Goal: Transaction & Acquisition: Book appointment/travel/reservation

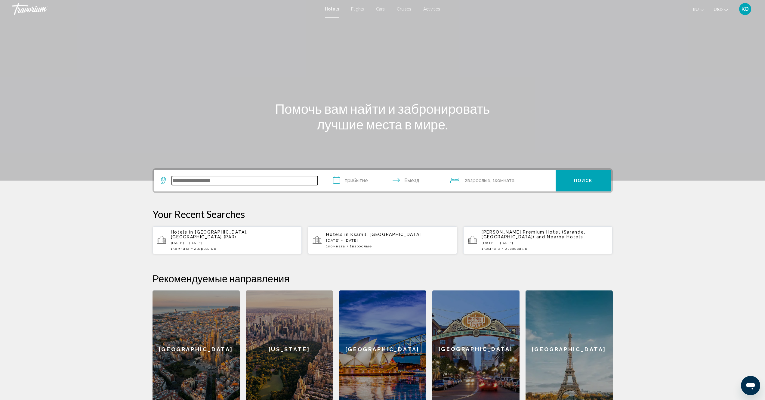
click at [237, 182] on input "Search widget" at bounding box center [245, 180] width 146 height 9
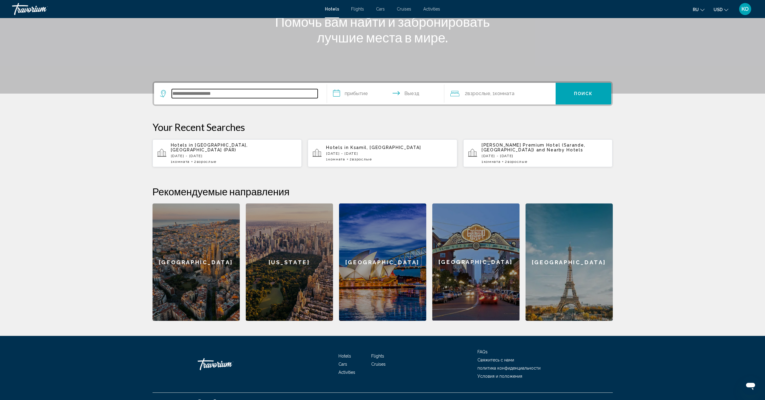
scroll to position [97, 0]
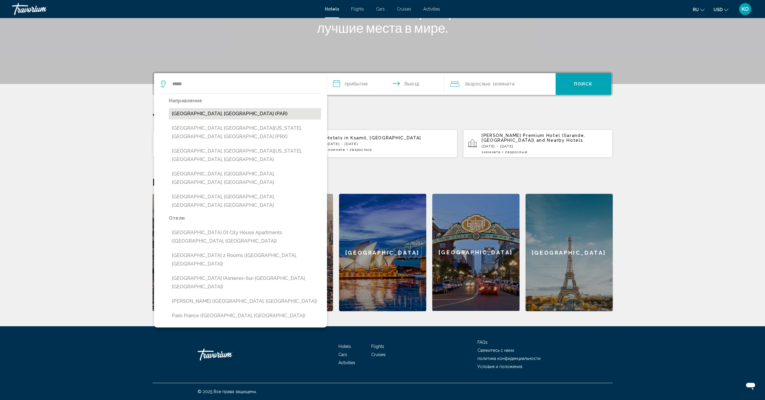
click at [194, 114] on button "[GEOGRAPHIC_DATA], [GEOGRAPHIC_DATA] (PAR)" at bounding box center [245, 113] width 152 height 11
type input "**********"
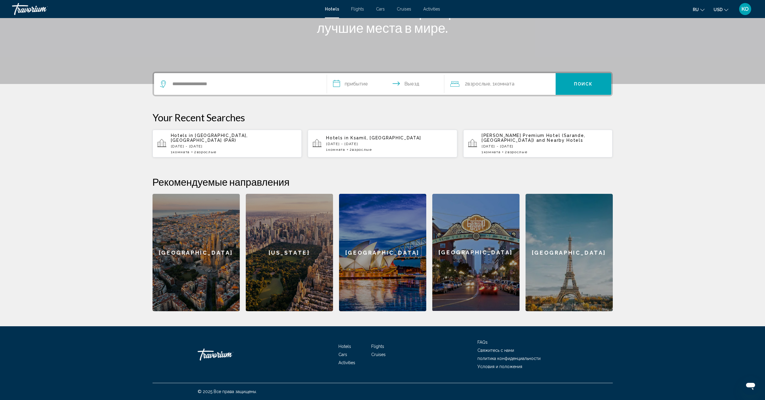
click at [359, 84] on input "**********" at bounding box center [387, 84] width 120 height 23
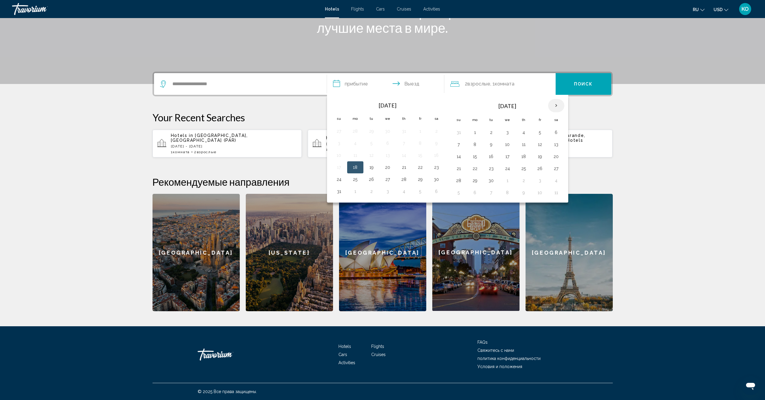
click at [556, 106] on th "Next month" at bounding box center [556, 105] width 16 height 13
click at [539, 181] on button "28" at bounding box center [540, 180] width 10 height 8
click at [411, 84] on input "**********" at bounding box center [387, 84] width 120 height 23
click at [399, 84] on input "**********" at bounding box center [387, 84] width 120 height 23
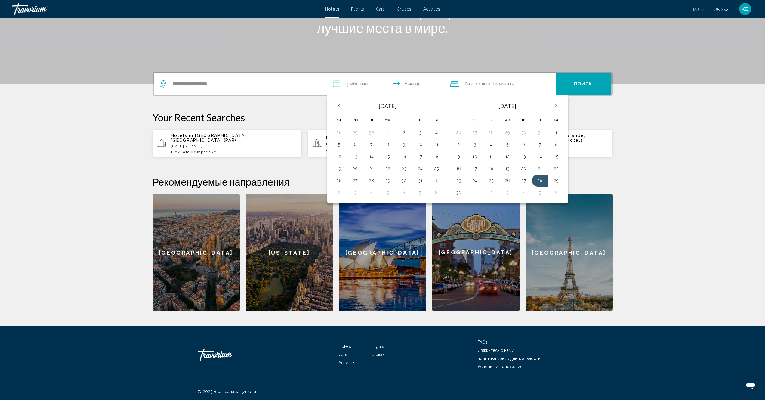
click at [396, 84] on input "**********" at bounding box center [387, 84] width 120 height 23
click at [458, 195] on button "30" at bounding box center [459, 192] width 10 height 8
type input "**********"
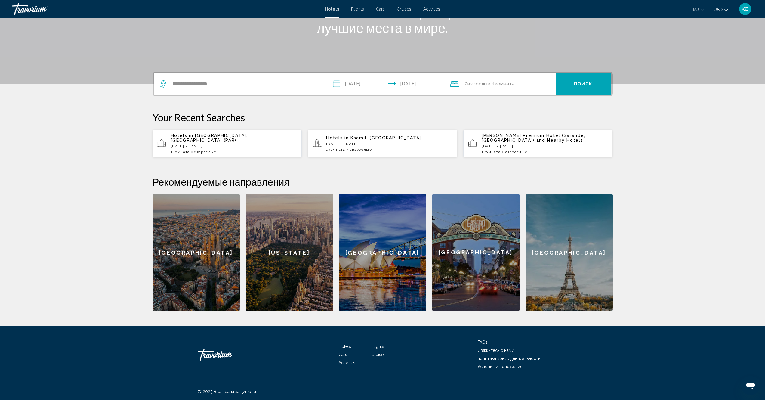
click at [585, 83] on span "Поиск" at bounding box center [583, 84] width 19 height 5
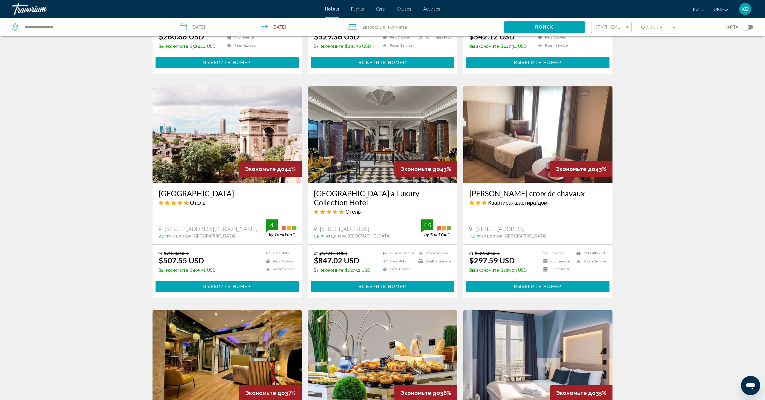
scroll to position [100, 0]
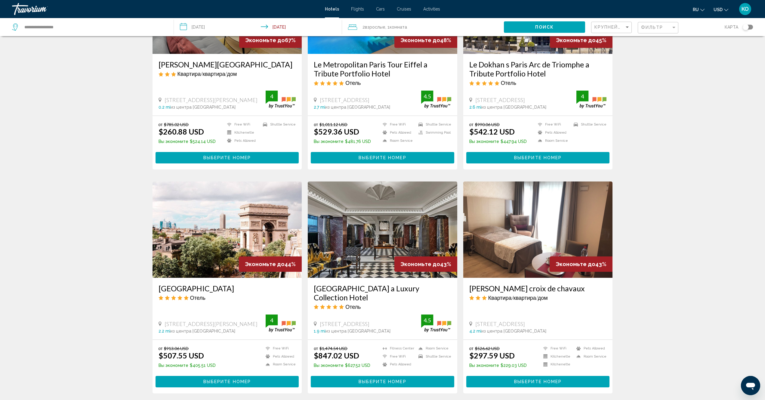
click at [240, 383] on span "Выберите номер" at bounding box center [227, 381] width 48 height 5
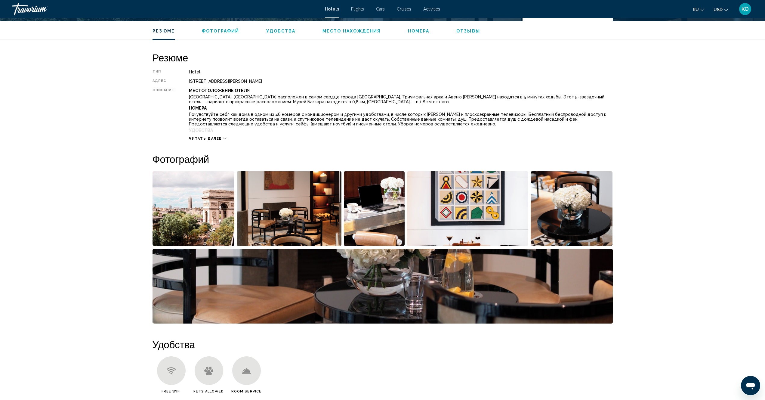
scroll to position [180, 0]
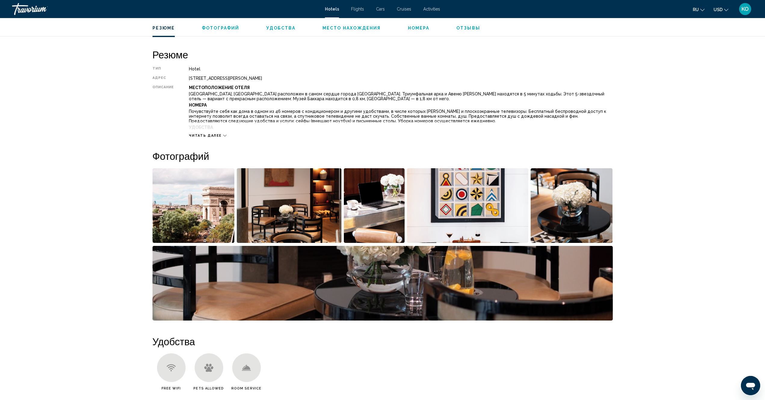
click at [211, 212] on img "Open full-screen image slider" at bounding box center [194, 205] width 82 height 75
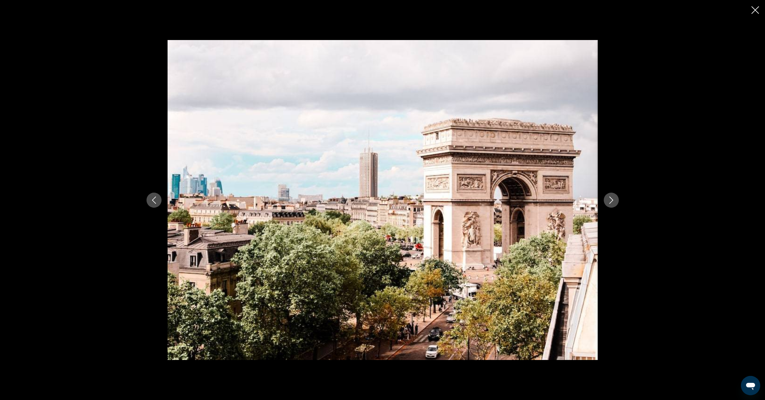
click at [612, 200] on icon "Next image" at bounding box center [611, 199] width 7 height 7
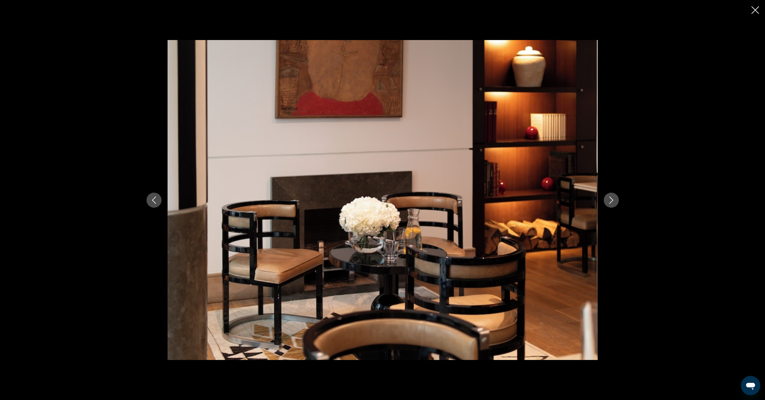
click at [612, 200] on icon "Next image" at bounding box center [611, 199] width 7 height 7
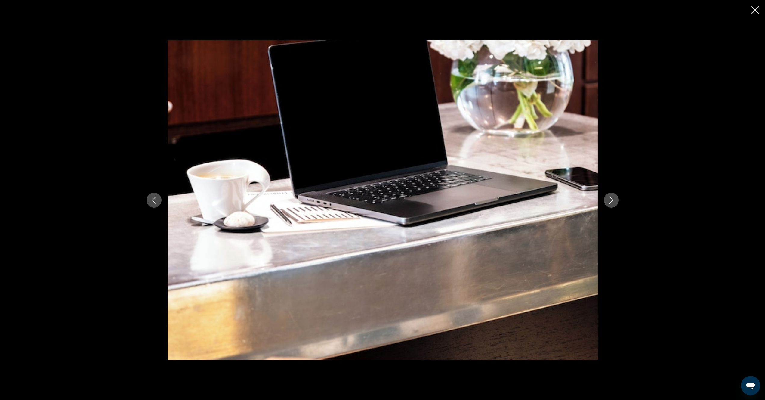
click at [612, 200] on icon "Next image" at bounding box center [611, 199] width 7 height 7
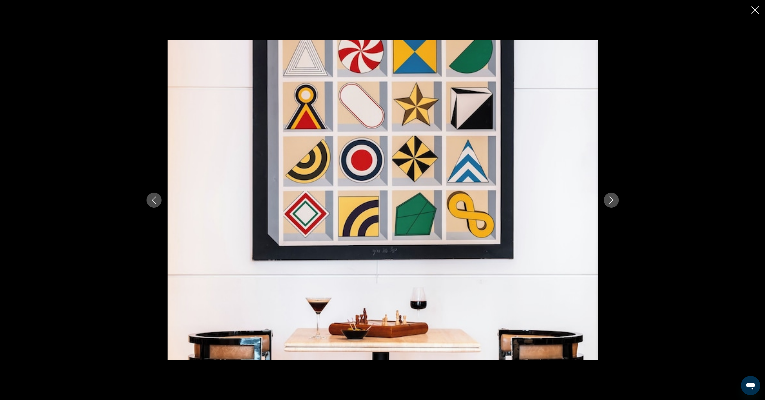
click at [612, 200] on icon "Next image" at bounding box center [611, 199] width 7 height 7
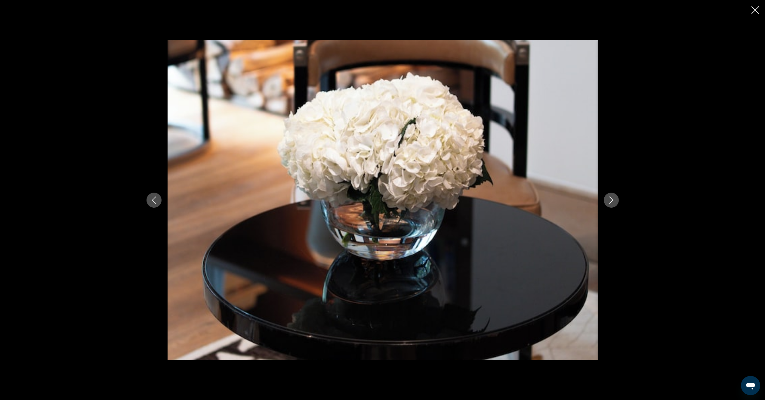
click at [612, 200] on icon "Next image" at bounding box center [611, 199] width 7 height 7
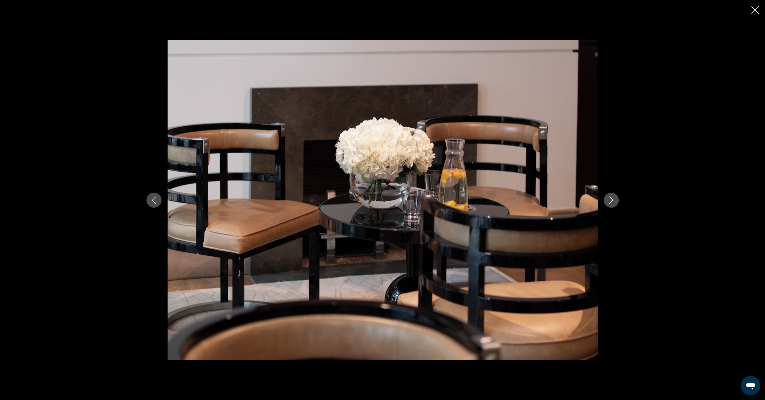
click at [612, 200] on icon "Next image" at bounding box center [611, 199] width 7 height 7
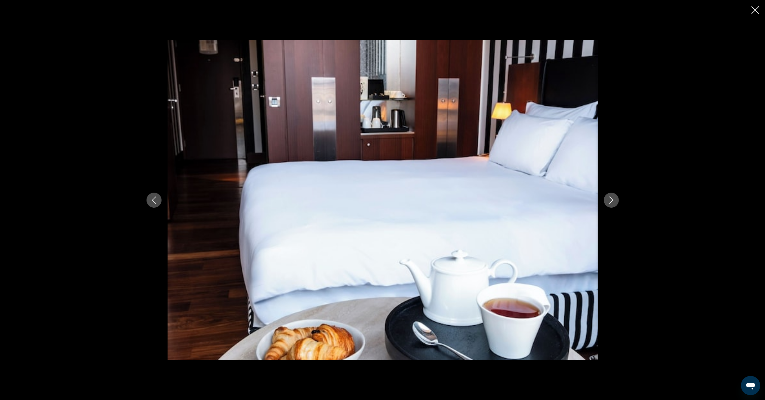
click at [612, 200] on icon "Next image" at bounding box center [611, 199] width 7 height 7
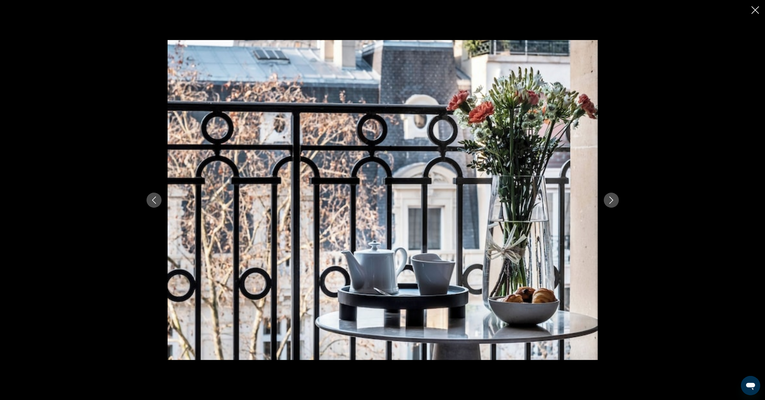
click at [612, 200] on icon "Next image" at bounding box center [611, 199] width 7 height 7
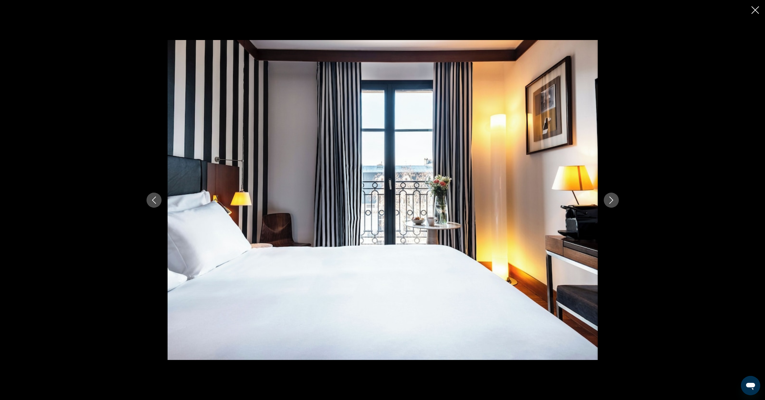
click at [612, 200] on icon "Next image" at bounding box center [611, 199] width 7 height 7
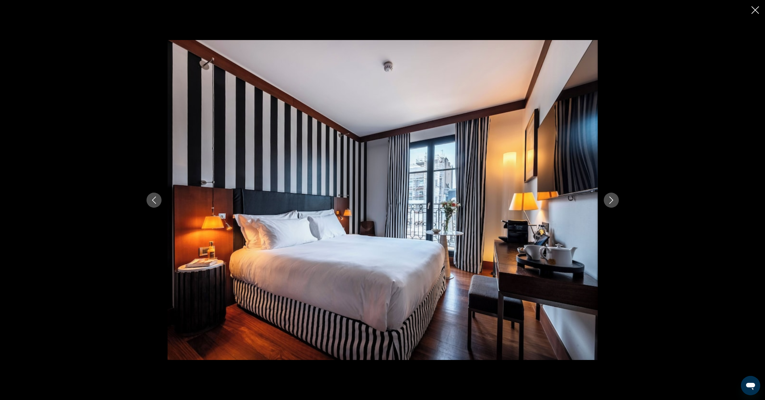
click at [612, 200] on icon "Next image" at bounding box center [611, 199] width 7 height 7
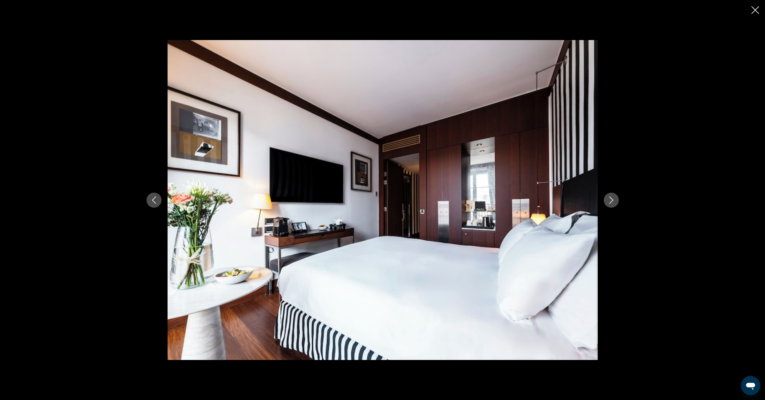
click at [612, 200] on icon "Next image" at bounding box center [611, 199] width 7 height 7
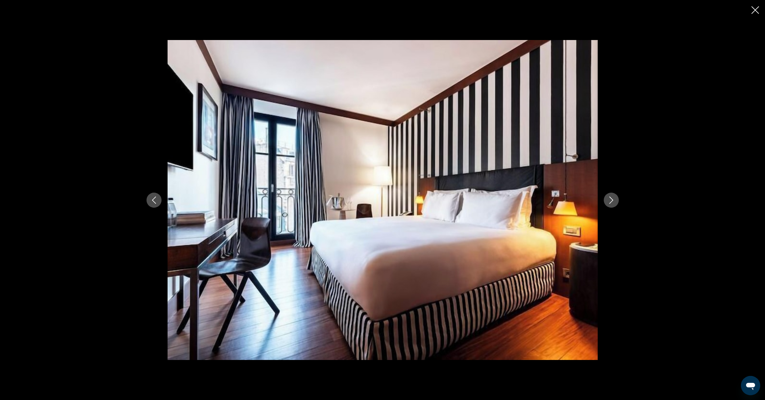
click at [612, 200] on icon "Next image" at bounding box center [611, 199] width 7 height 7
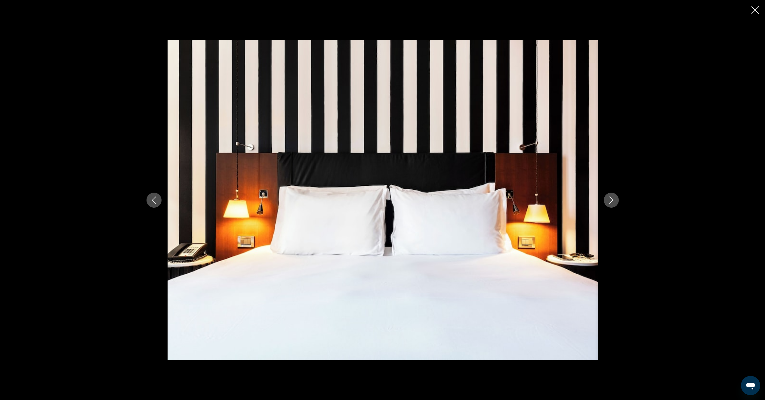
click at [612, 201] on icon "Next image" at bounding box center [611, 199] width 7 height 7
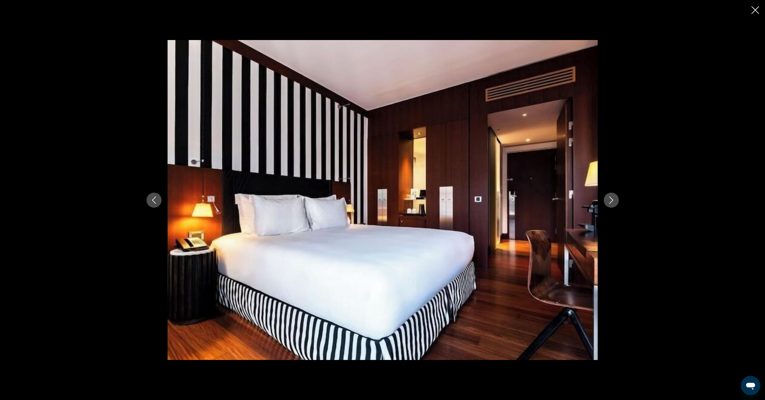
click at [612, 201] on icon "Next image" at bounding box center [611, 199] width 7 height 7
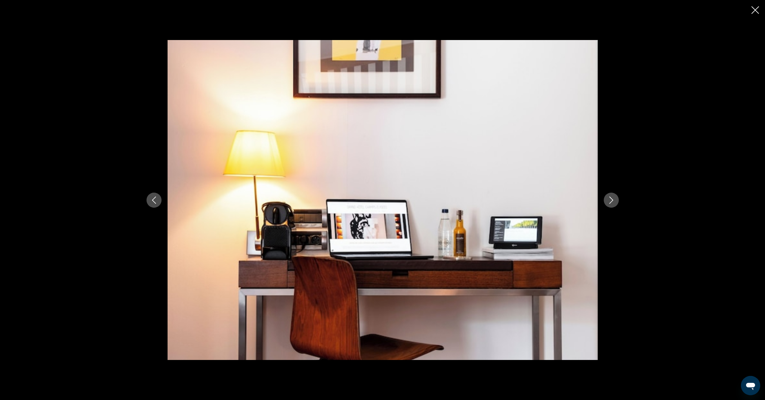
click at [612, 201] on icon "Next image" at bounding box center [611, 199] width 7 height 7
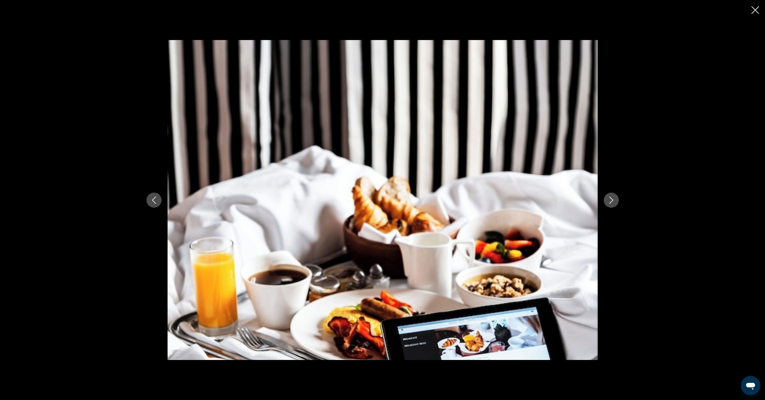
click at [612, 201] on icon "Next image" at bounding box center [611, 199] width 7 height 7
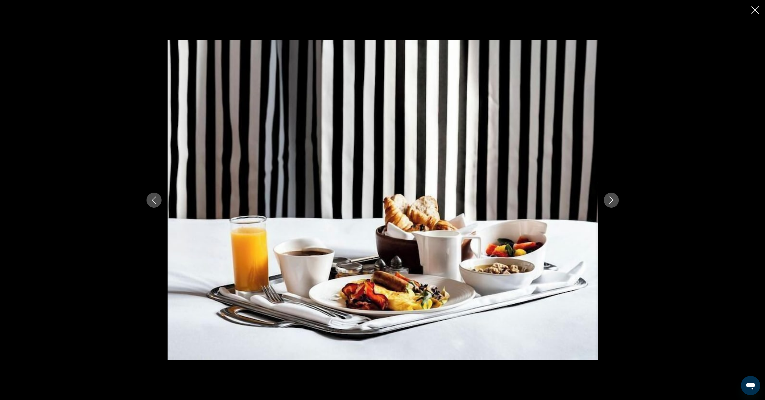
click at [612, 201] on icon "Next image" at bounding box center [611, 199] width 7 height 7
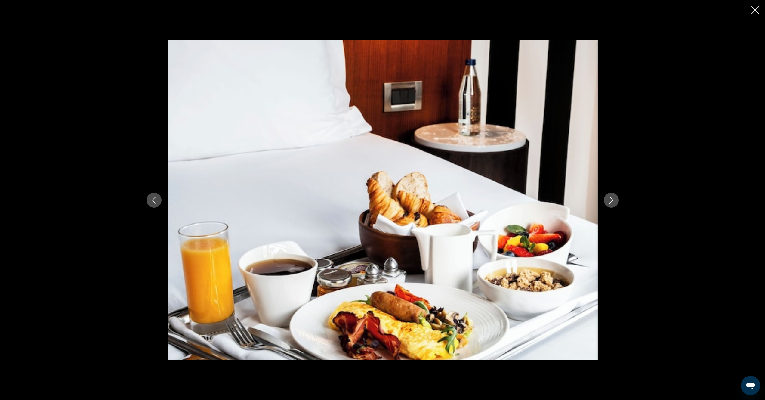
click at [612, 201] on icon "Next image" at bounding box center [611, 199] width 7 height 7
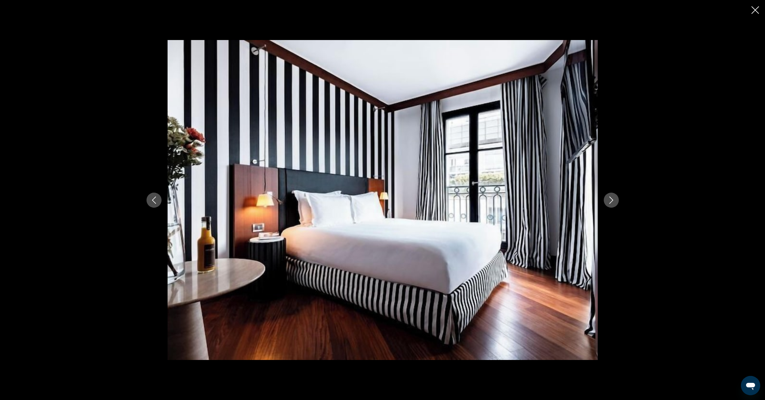
click at [612, 201] on icon "Next image" at bounding box center [611, 199] width 7 height 7
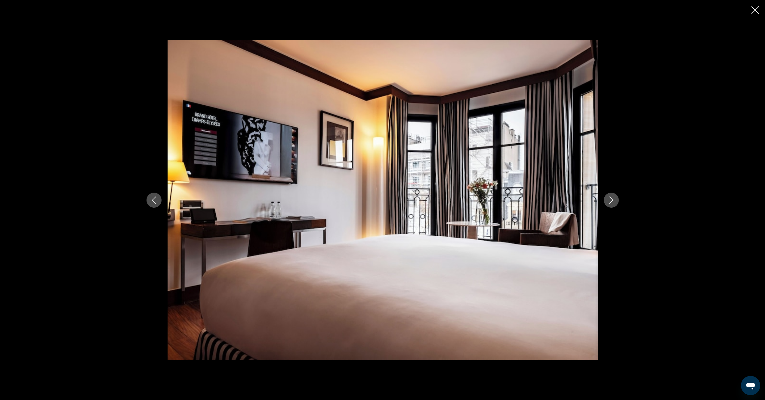
click at [612, 201] on icon "Next image" at bounding box center [611, 199] width 7 height 7
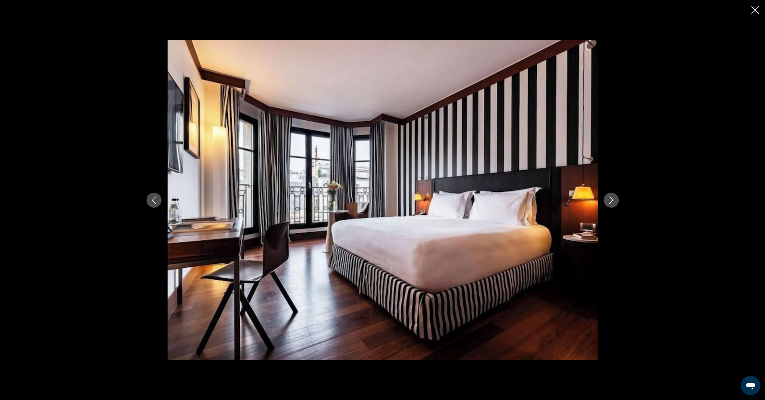
click at [612, 201] on icon "Next image" at bounding box center [611, 199] width 7 height 7
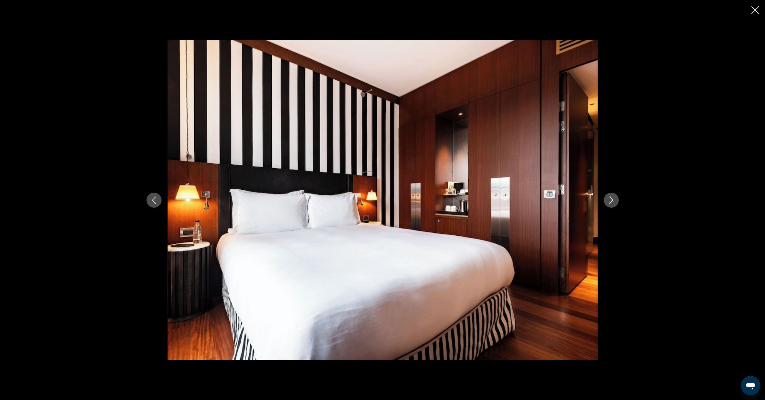
click at [612, 201] on icon "Next image" at bounding box center [611, 199] width 7 height 7
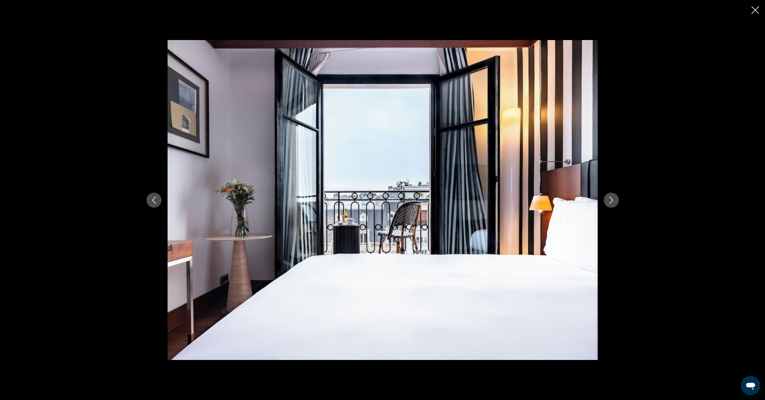
click at [612, 201] on icon "Next image" at bounding box center [611, 199] width 7 height 7
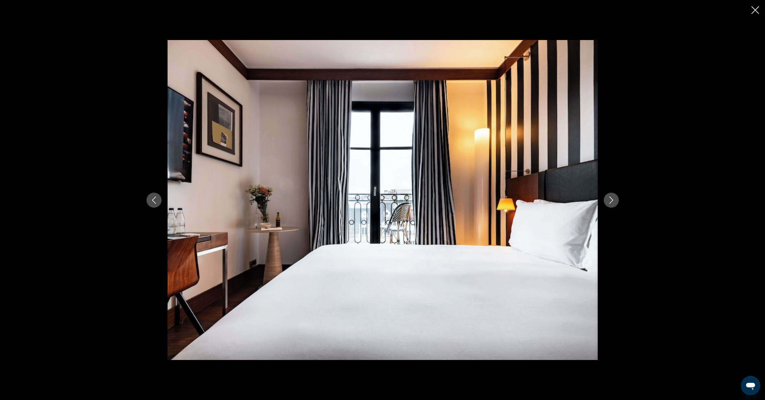
click at [612, 201] on icon "Next image" at bounding box center [611, 199] width 7 height 7
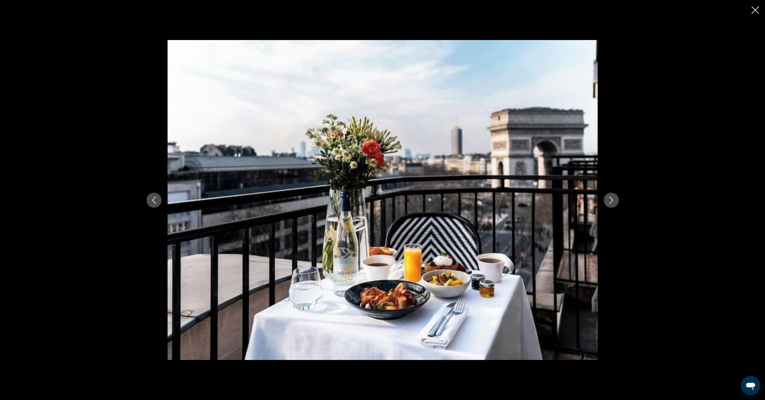
click at [612, 201] on icon "Next image" at bounding box center [611, 199] width 7 height 7
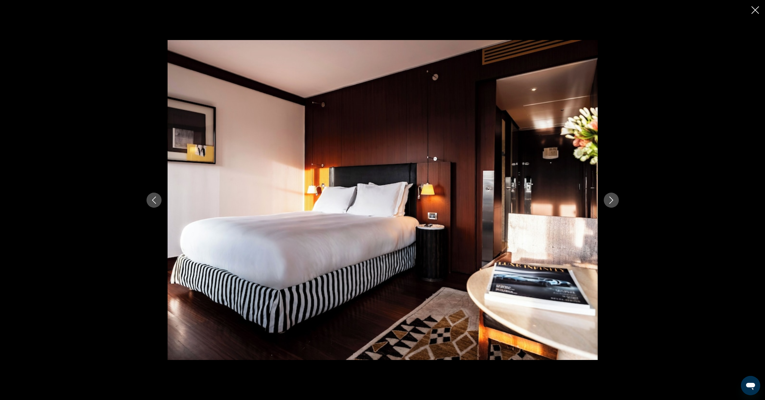
click at [612, 201] on icon "Next image" at bounding box center [611, 199] width 7 height 7
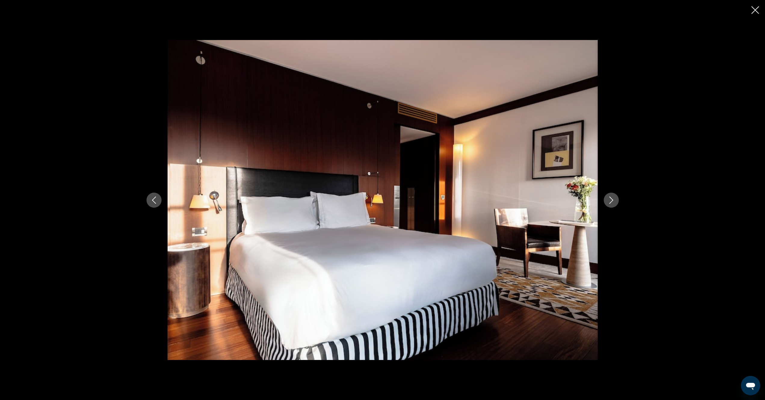
click at [612, 201] on icon "Next image" at bounding box center [611, 199] width 7 height 7
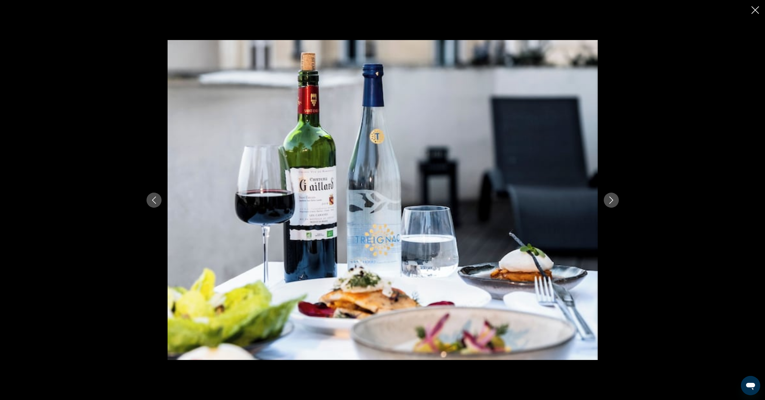
click at [612, 201] on icon "Next image" at bounding box center [611, 199] width 7 height 7
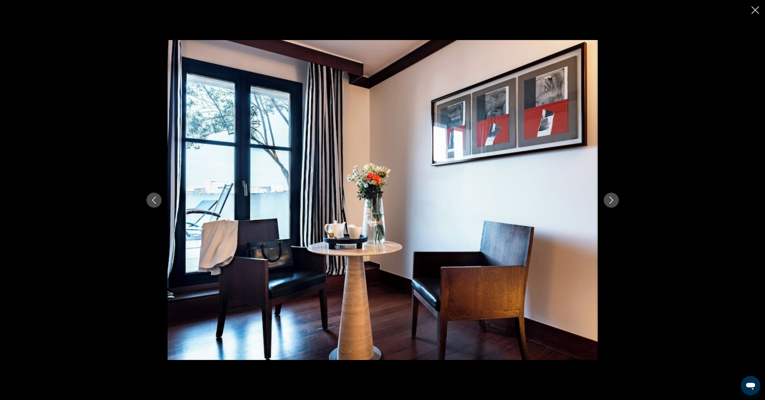
click at [612, 201] on icon "Next image" at bounding box center [611, 199] width 7 height 7
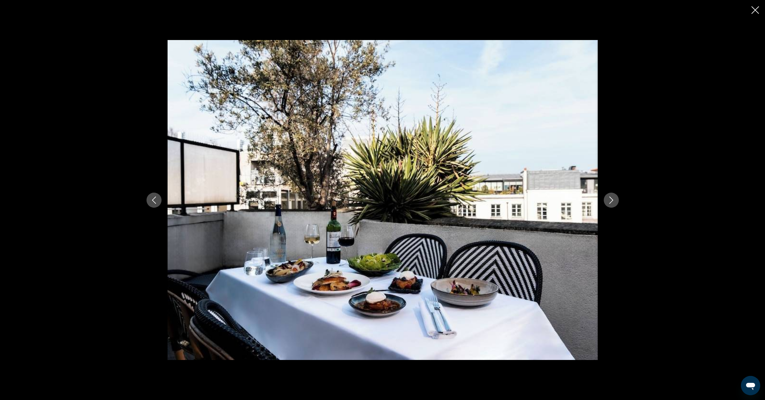
click at [612, 201] on icon "Next image" at bounding box center [611, 199] width 7 height 7
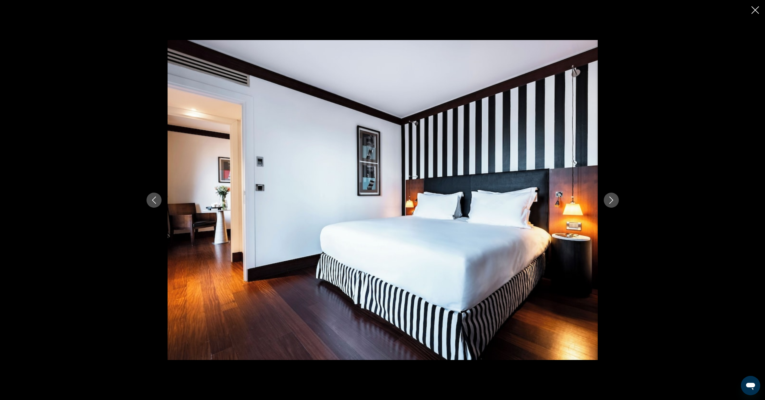
click at [612, 201] on icon "Next image" at bounding box center [611, 199] width 7 height 7
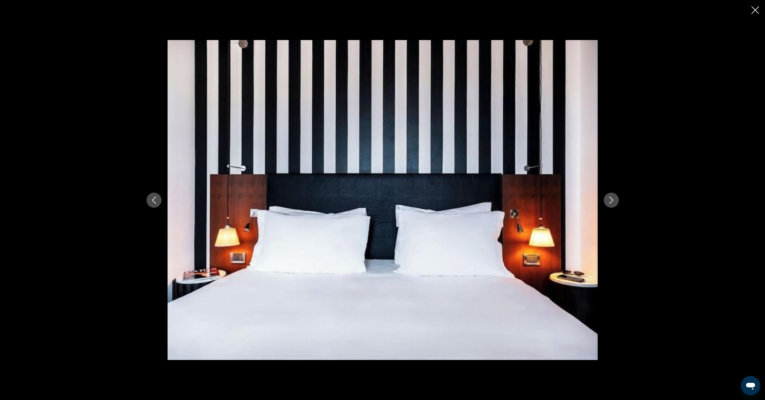
click at [612, 201] on icon "Next image" at bounding box center [611, 199] width 7 height 7
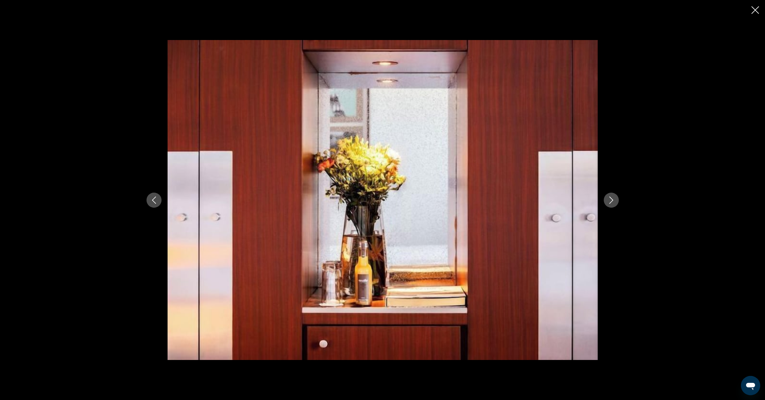
click at [612, 201] on icon "Next image" at bounding box center [611, 199] width 7 height 7
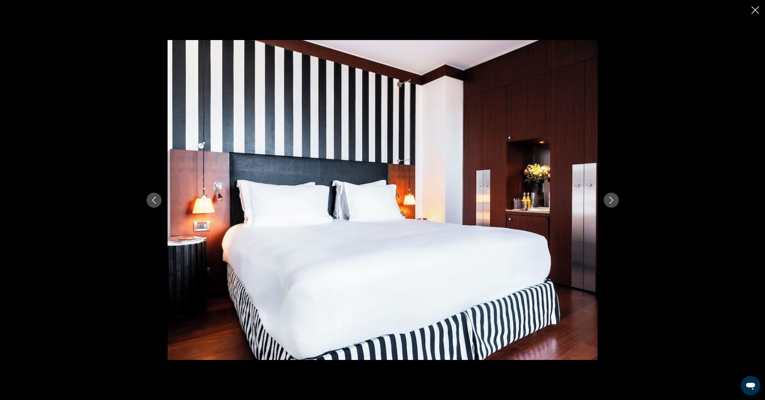
click at [612, 201] on icon "Next image" at bounding box center [611, 199] width 7 height 7
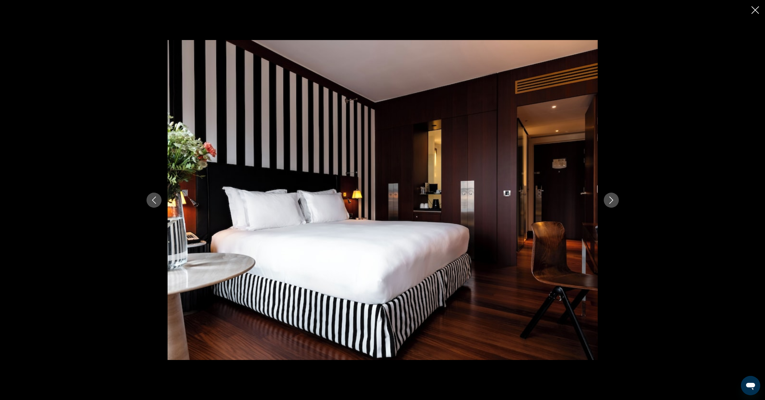
click at [612, 201] on icon "Next image" at bounding box center [611, 199] width 7 height 7
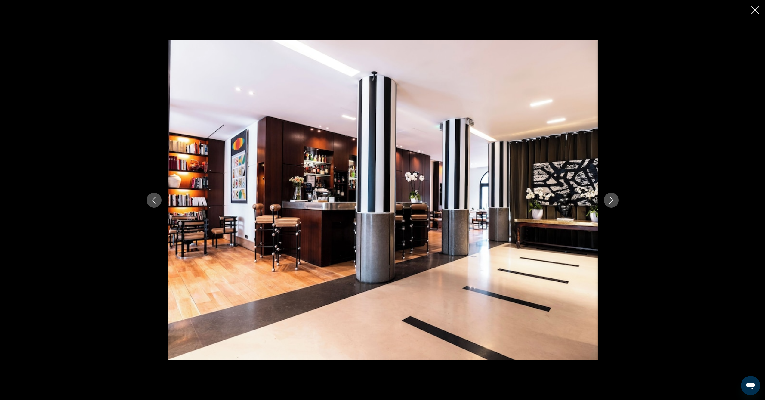
click at [612, 201] on icon "Next image" at bounding box center [611, 199] width 7 height 7
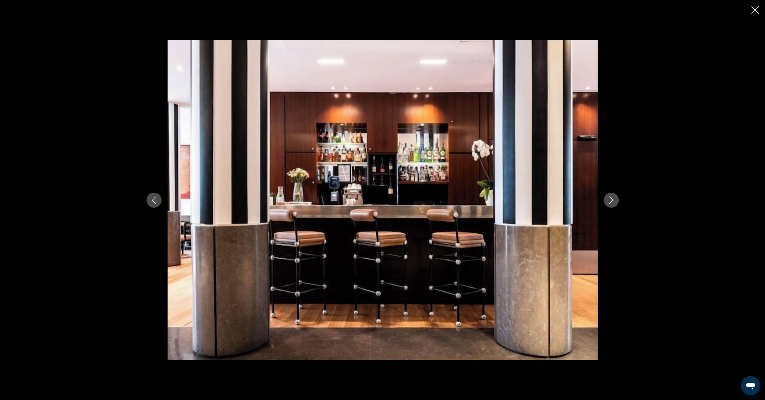
click at [754, 11] on icon "Close slideshow" at bounding box center [755, 10] width 8 height 8
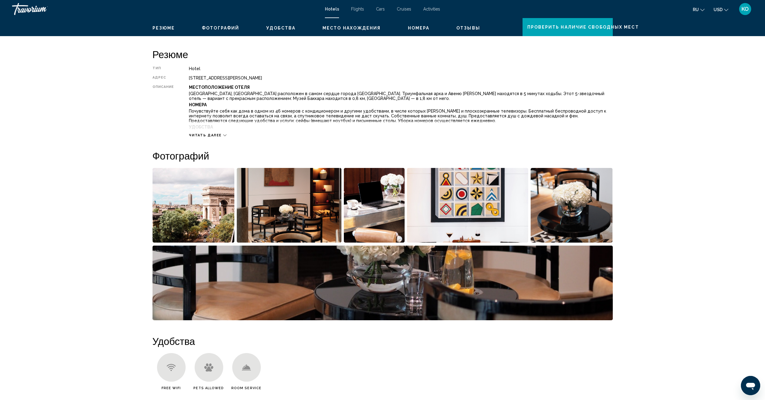
scroll to position [0, 0]
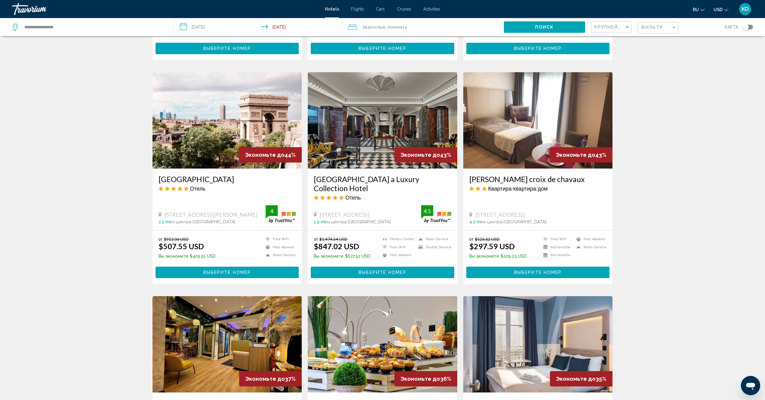
scroll to position [241, 0]
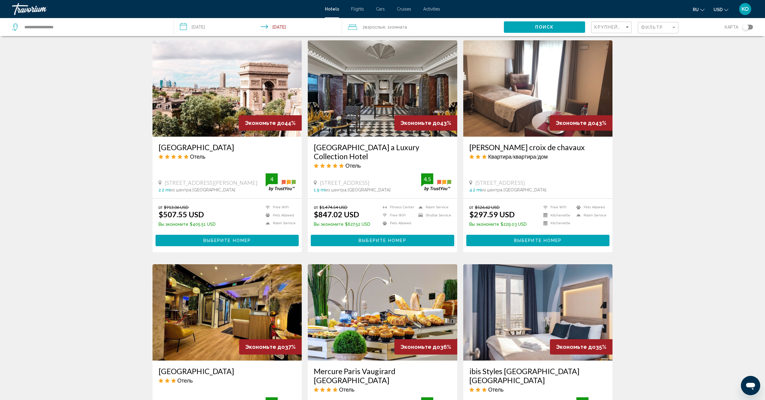
click at [161, 183] on icon "Main content" at bounding box center [160, 182] width 3 height 5
click at [163, 190] on span "2.2 mi" at bounding box center [165, 189] width 12 height 5
click at [182, 187] on div "78 Bis Avenue Marceau, Paris 2.2 mi из центра Paris от отеля" at bounding box center [212, 185] width 107 height 13
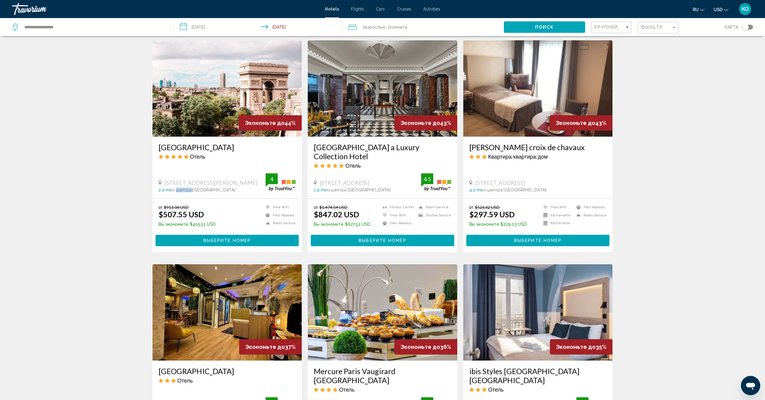
click at [237, 116] on img "Main content" at bounding box center [227, 88] width 149 height 96
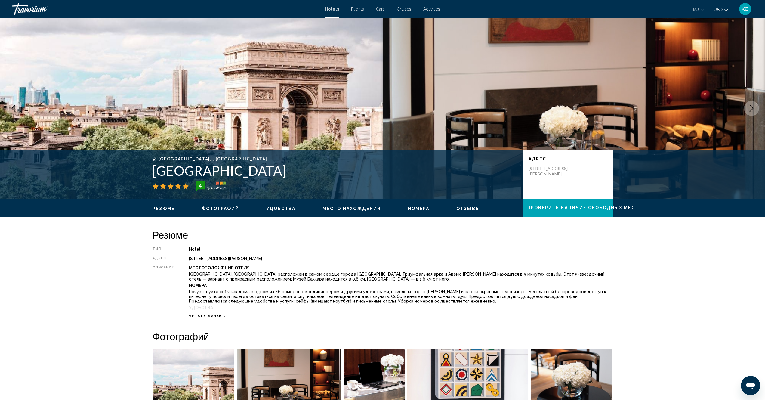
click at [359, 209] on span "Место нахождения" at bounding box center [351, 208] width 58 height 5
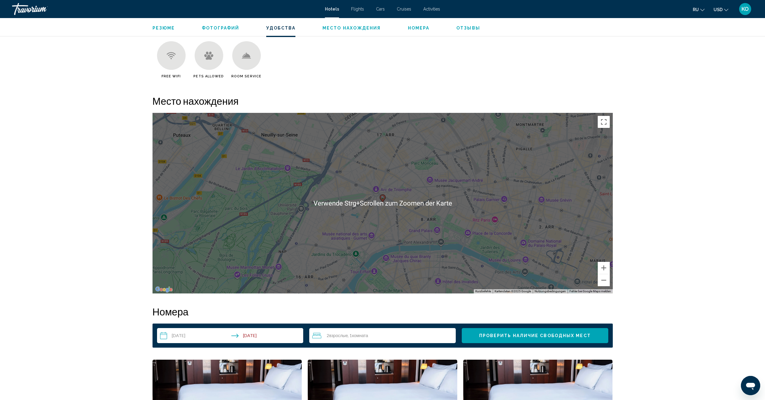
scroll to position [539, 0]
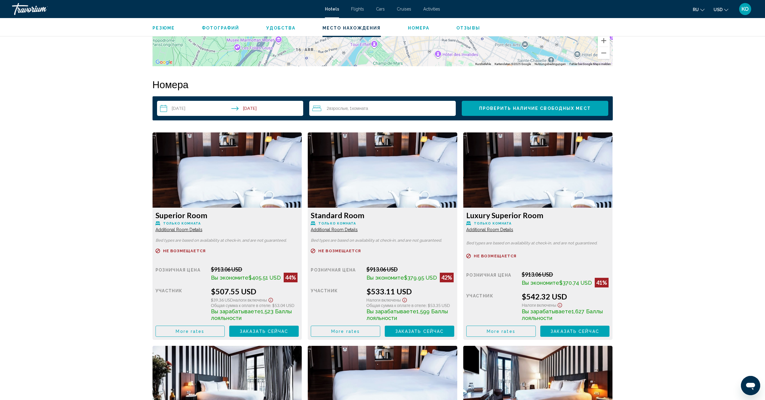
scroll to position [810, 0]
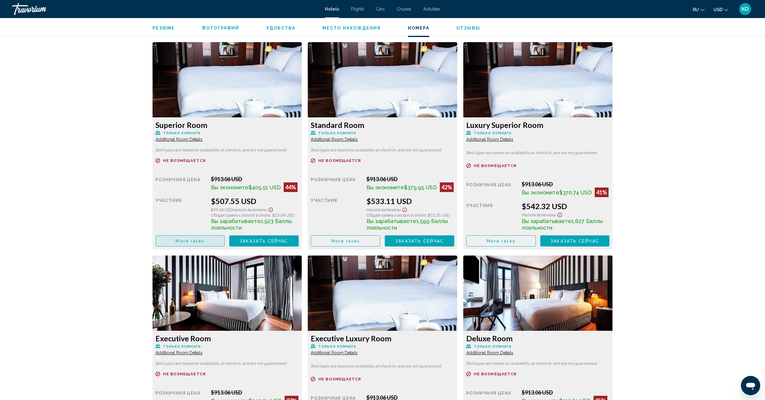
click at [184, 243] on span "More rates" at bounding box center [190, 241] width 29 height 5
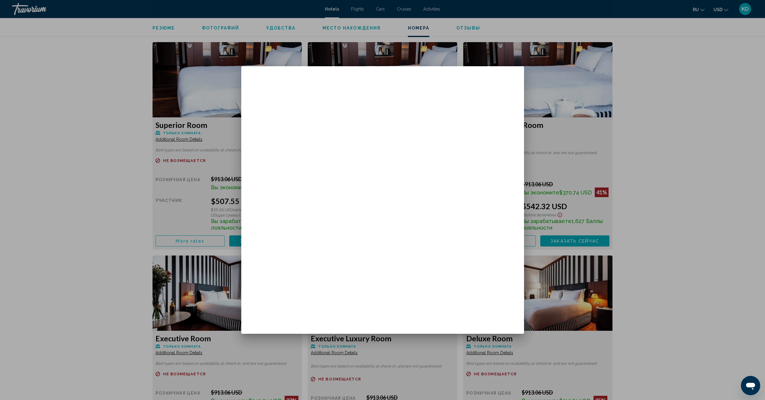
scroll to position [0, 0]
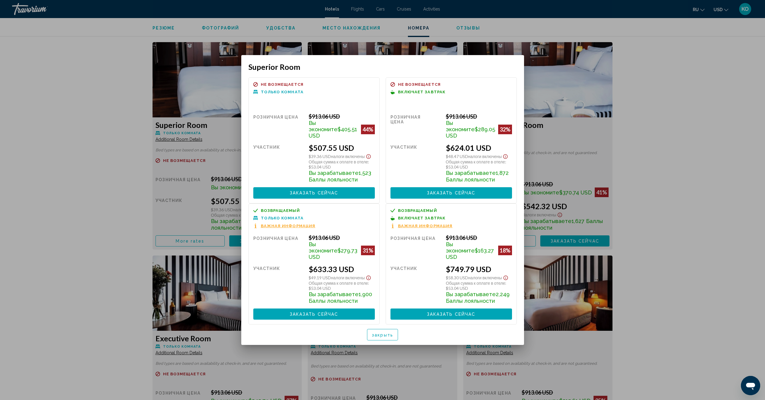
click at [621, 113] on div at bounding box center [382, 200] width 765 height 400
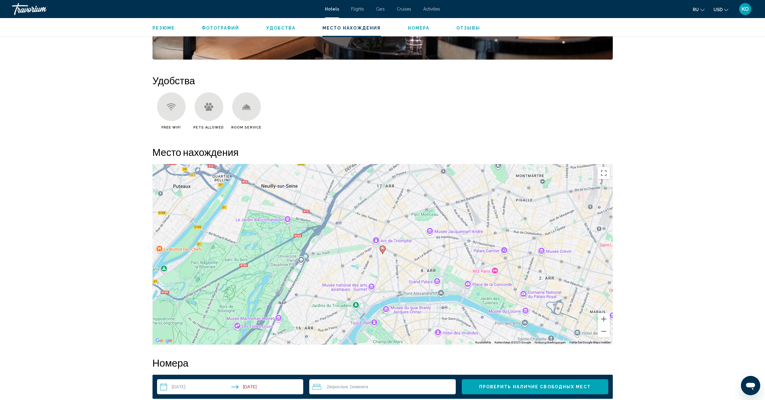
scroll to position [298, 0]
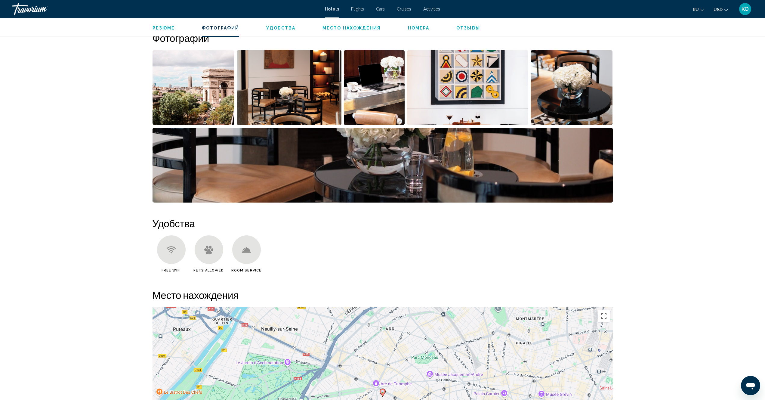
click at [274, 29] on span "Удобства" at bounding box center [280, 28] width 29 height 5
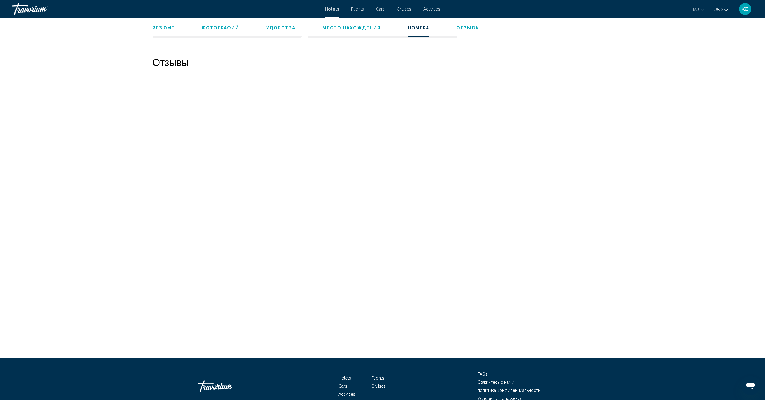
scroll to position [1893, 0]
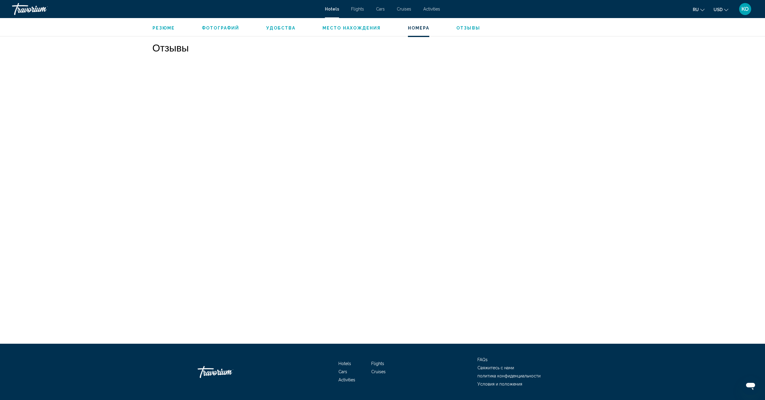
click at [161, 27] on span "Резюме" at bounding box center [164, 28] width 23 height 5
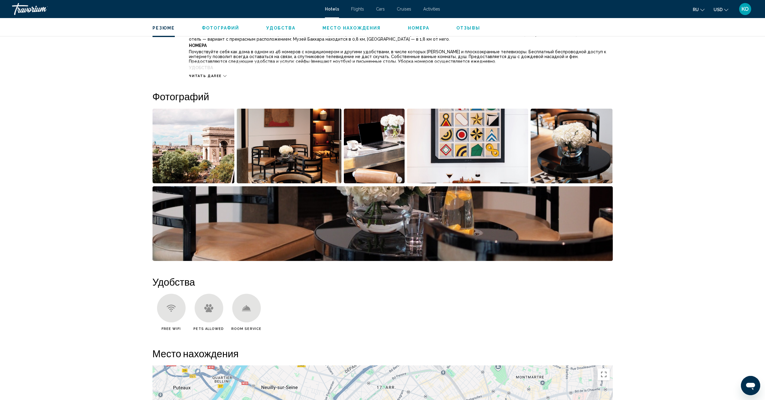
scroll to position [193, 0]
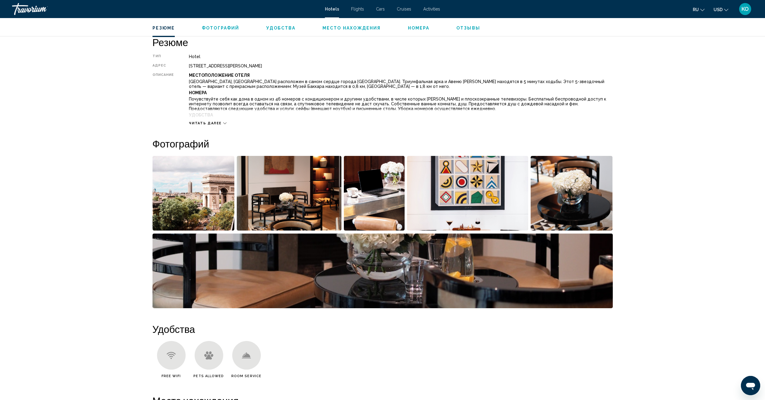
click at [226, 122] on icon "Main content" at bounding box center [224, 123] width 3 height 3
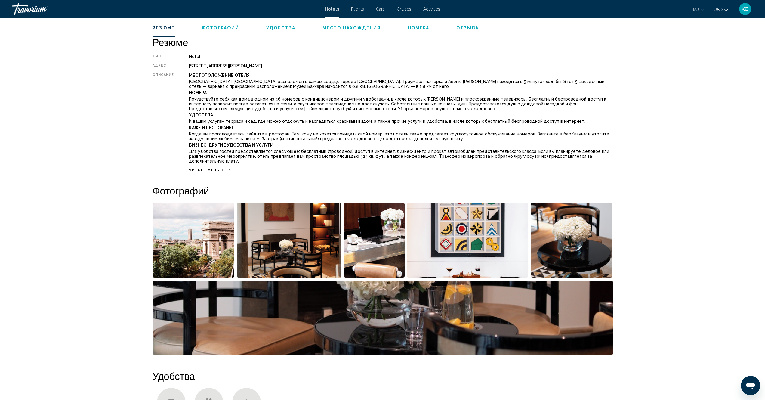
click at [359, 28] on span "Место нахождения" at bounding box center [351, 28] width 58 height 5
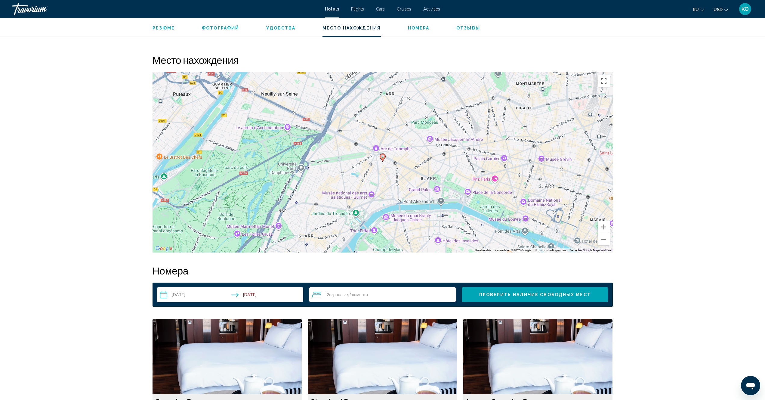
scroll to position [598, 0]
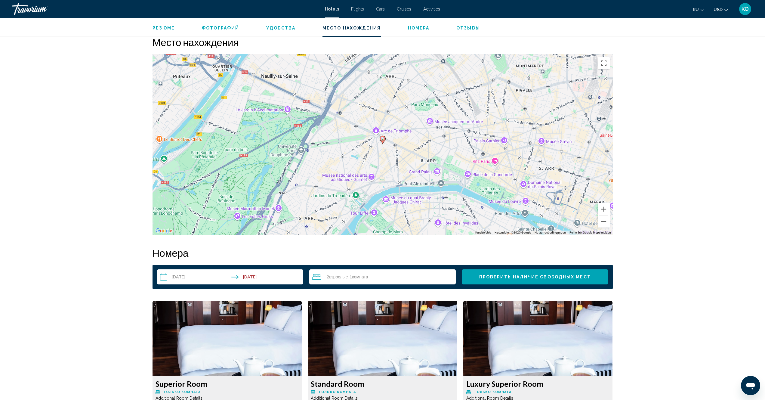
click at [383, 141] on icon "Main content" at bounding box center [382, 140] width 5 height 8
click at [382, 139] on image "Main content" at bounding box center [383, 139] width 4 height 4
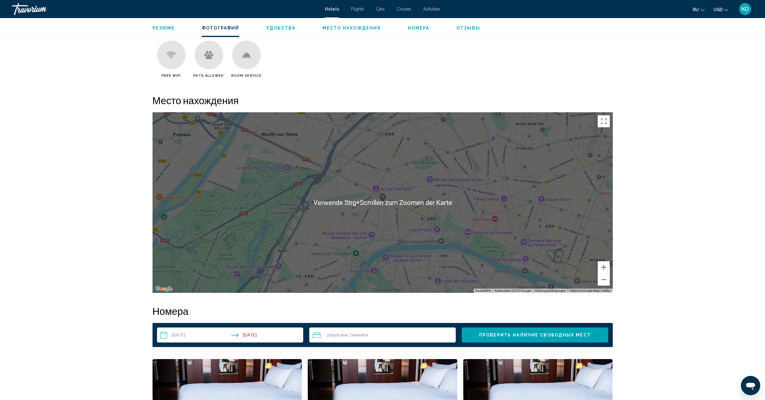
scroll to position [568, 0]
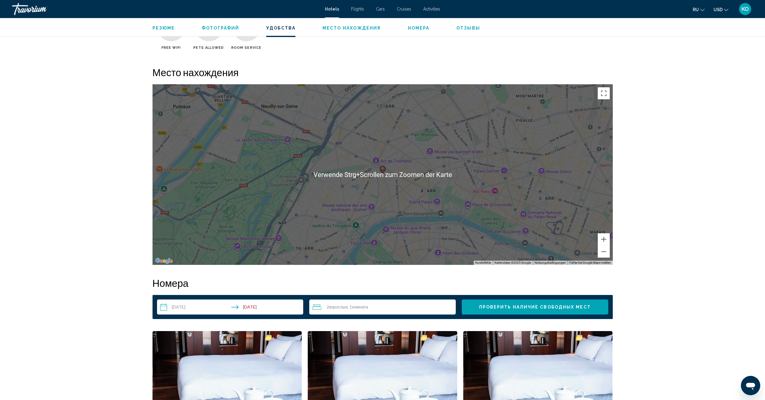
drag, startPoint x: 432, startPoint y: 160, endPoint x: 436, endPoint y: 162, distance: 4.8
click at [432, 160] on div "Um den Modus zum Ziehen mit der Tastatur zu aktivieren, drückst du Alt + Eingab…" at bounding box center [383, 174] width 460 height 180
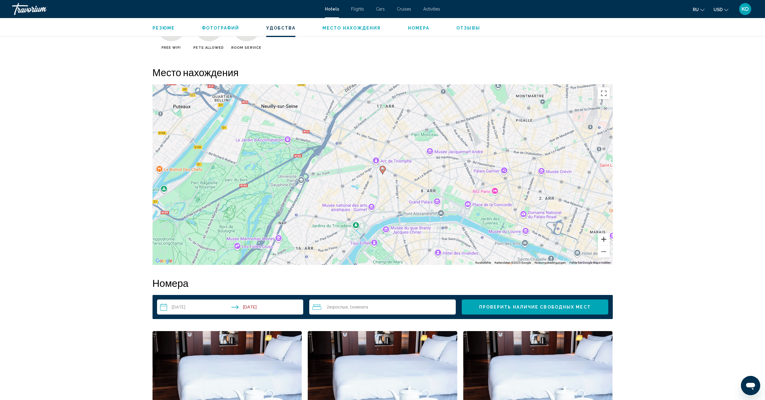
click at [605, 239] on button "Vergrößern" at bounding box center [604, 239] width 12 height 12
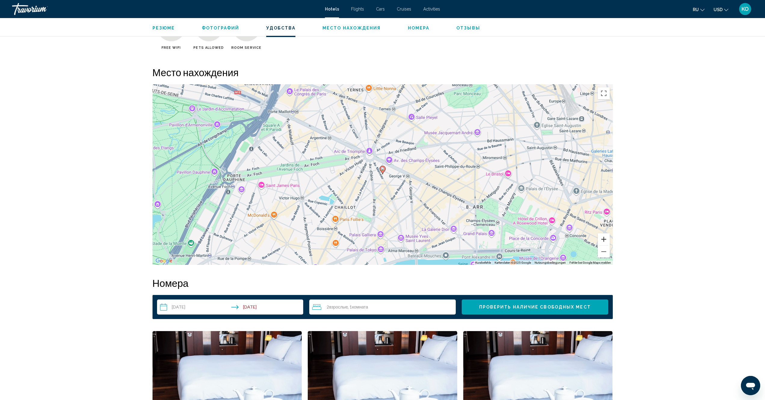
click at [605, 239] on button "Vergrößern" at bounding box center [604, 239] width 12 height 12
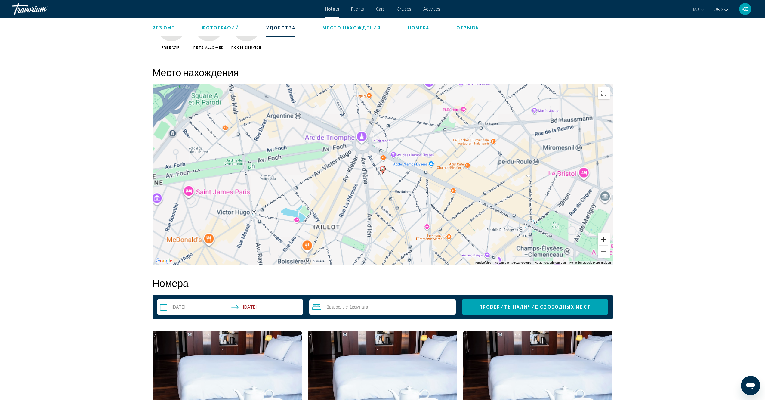
click at [605, 239] on button "Vergrößern" at bounding box center [604, 239] width 12 height 12
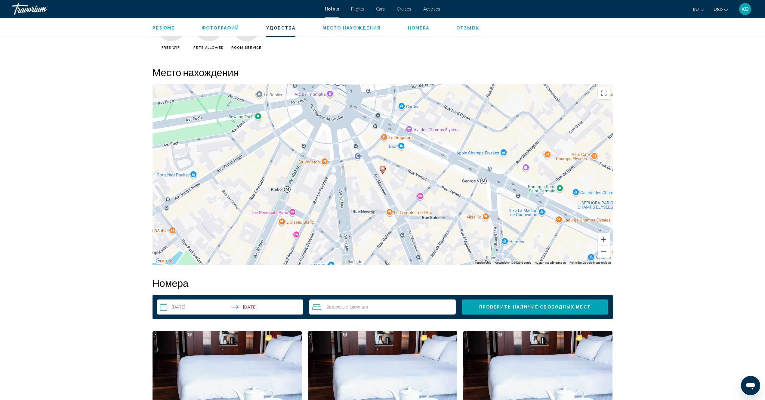
click at [605, 239] on button "Vergrößern" at bounding box center [604, 239] width 12 height 12
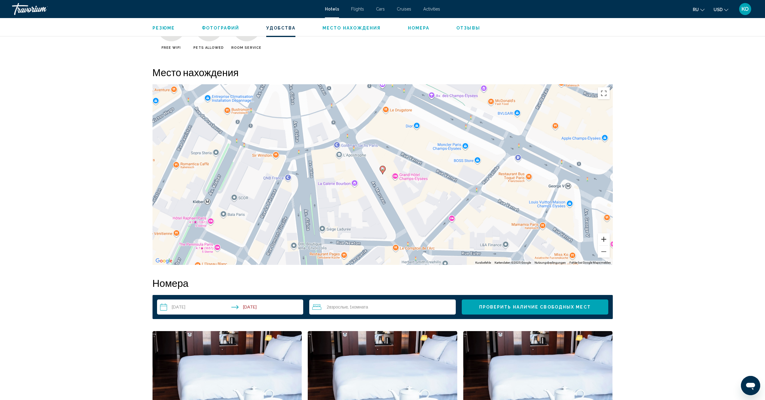
click at [605, 239] on button "Vergrößern" at bounding box center [604, 239] width 12 height 12
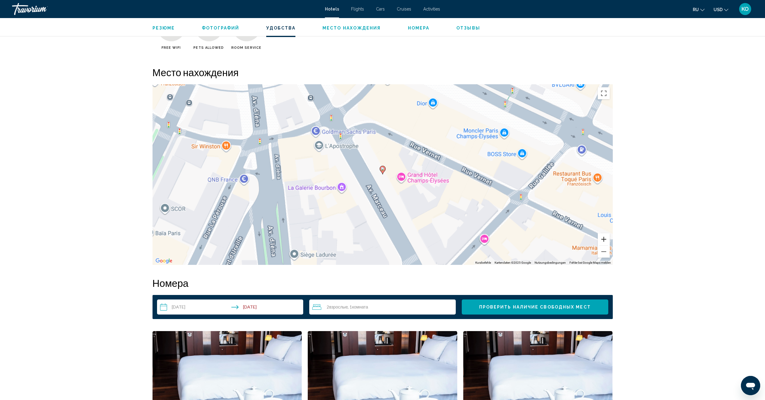
click at [605, 239] on button "Vergrößern" at bounding box center [604, 239] width 12 height 12
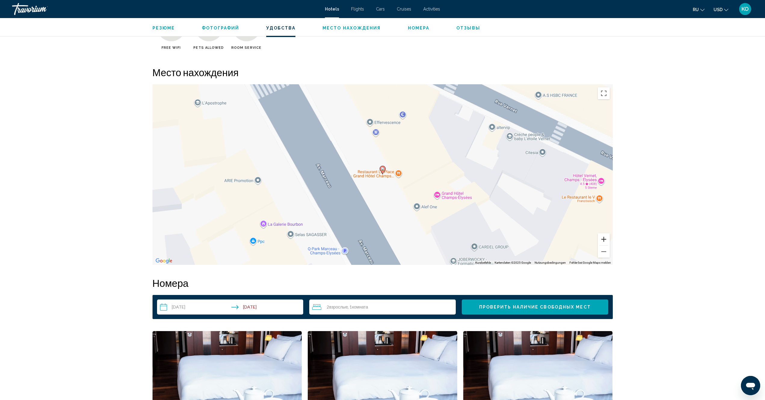
click at [605, 239] on button "Vergrößern" at bounding box center [604, 239] width 12 height 12
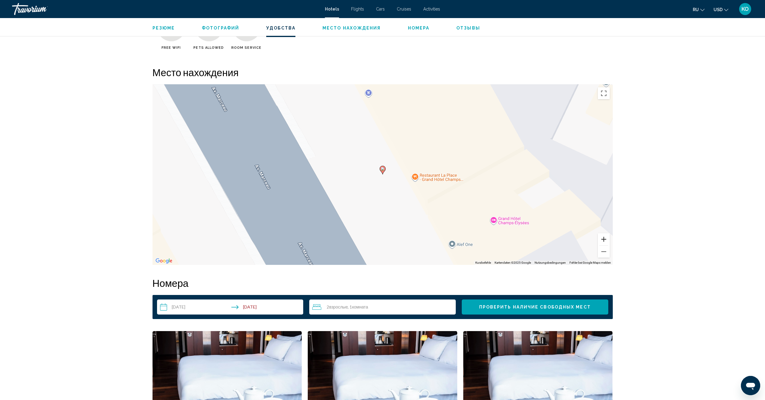
click at [605, 239] on button "Vergrößern" at bounding box center [604, 239] width 12 height 12
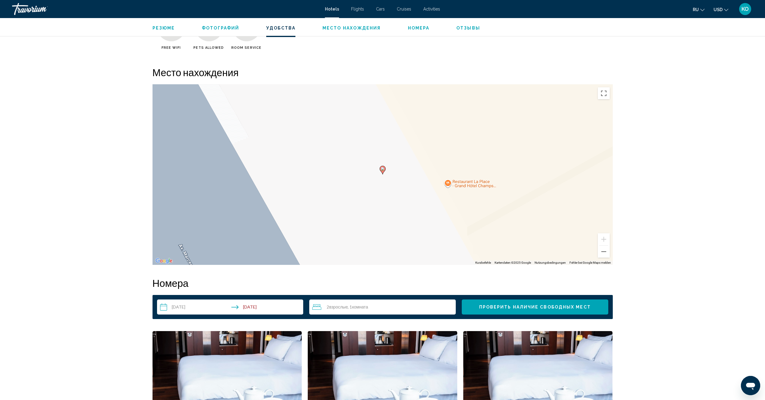
click at [381, 170] on image "Main content" at bounding box center [383, 169] width 4 height 4
drag, startPoint x: 381, startPoint y: 170, endPoint x: 418, endPoint y: 179, distance: 37.5
click at [385, 171] on gmp-advanced-marker "Main content" at bounding box center [383, 169] width 6 height 9
click at [463, 189] on div "Um den Modus zum Ziehen mit der Tastatur zu aktivieren, drückst du Alt + Eingab…" at bounding box center [383, 174] width 460 height 180
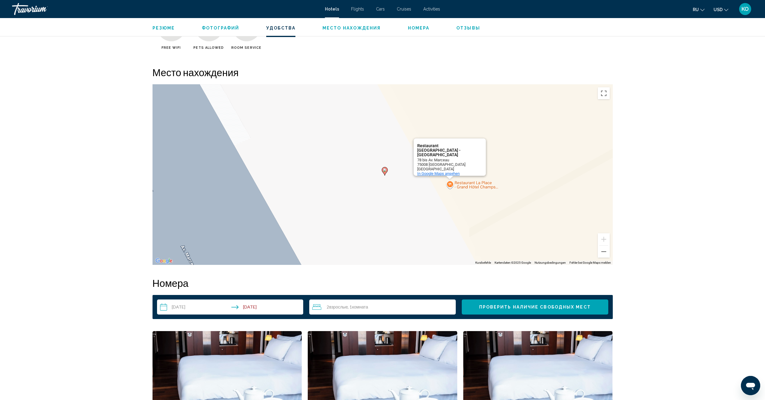
click at [438, 171] on span "In Google Maps ansehen" at bounding box center [438, 173] width 42 height 5
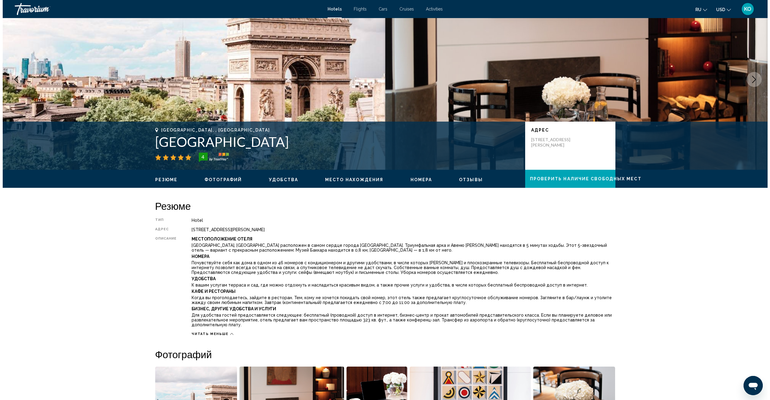
scroll to position [0, 0]
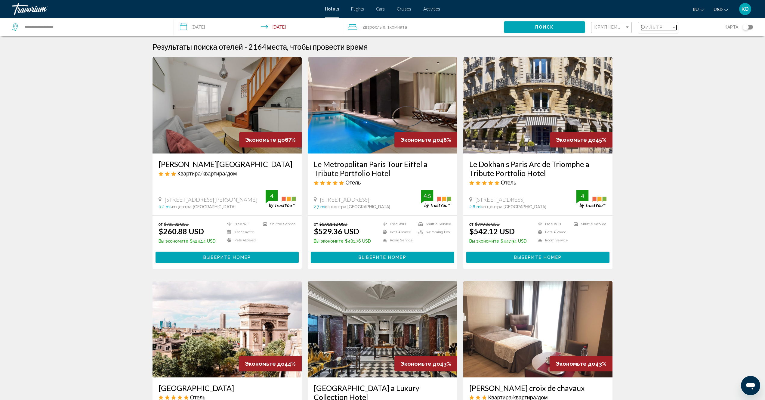
click at [673, 27] on div "Filter" at bounding box center [673, 28] width 3 height 2
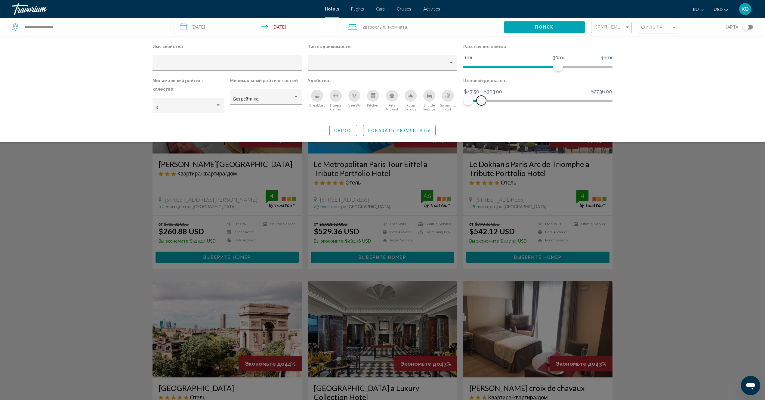
drag, startPoint x: 607, startPoint y: 101, endPoint x: 481, endPoint y: 97, distance: 126.1
click at [481, 97] on span "Hotel Filters" at bounding box center [481, 101] width 10 height 10
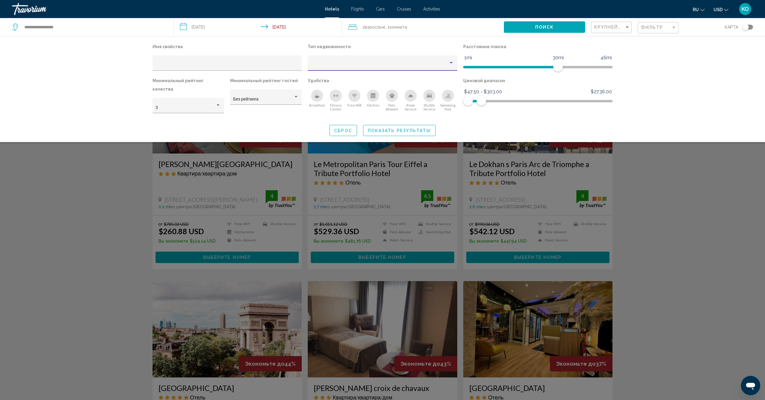
click at [450, 63] on div "Property type" at bounding box center [451, 63] width 3 height 2
click at [319, 67] on span "Отель" at bounding box center [317, 65] width 12 height 5
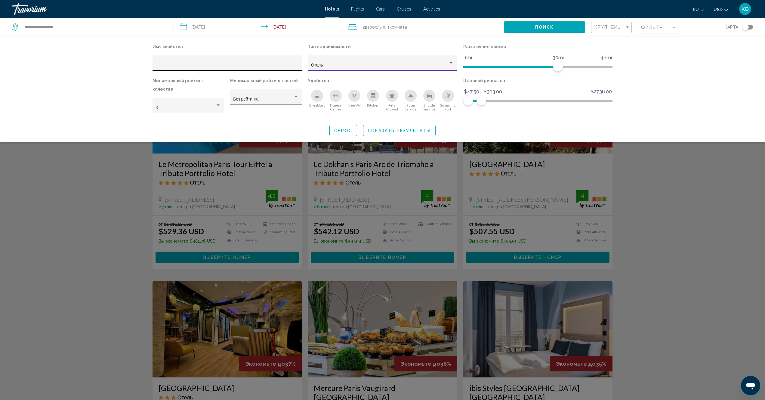
click at [199, 64] on input "Hotel Filters" at bounding box center [227, 65] width 143 height 5
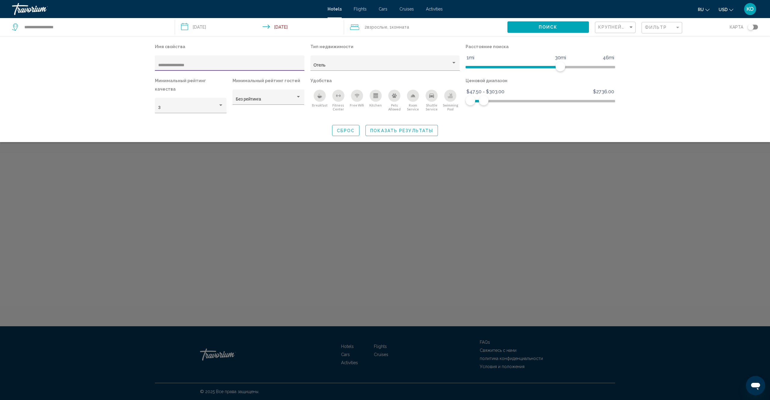
type input "**********"
click at [430, 97] on icon "Shuttle Service" at bounding box center [431, 96] width 5 height 4
click at [551, 30] on button "Поиск" at bounding box center [548, 26] width 82 height 11
click at [400, 131] on span "Показать результаты" at bounding box center [401, 130] width 63 height 5
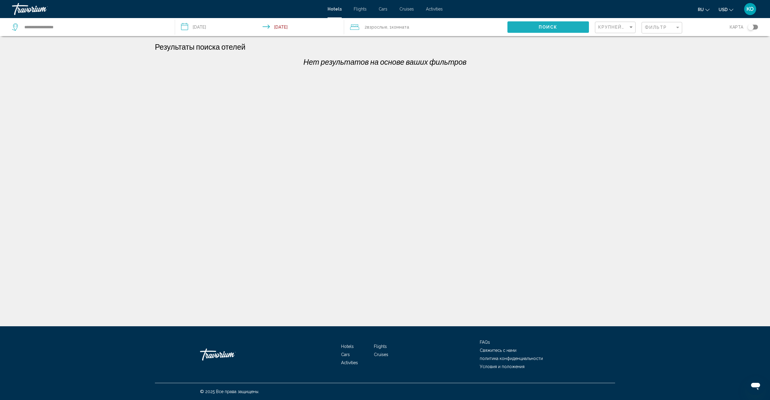
click at [536, 27] on button "Поиск" at bounding box center [548, 26] width 82 height 11
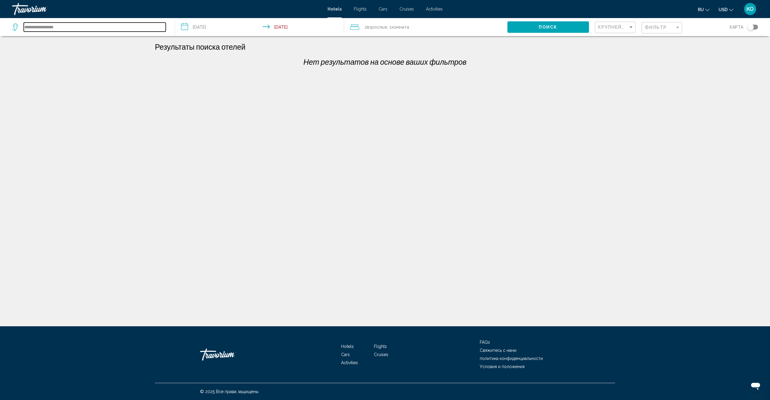
click at [41, 28] on input "**********" at bounding box center [95, 27] width 142 height 9
click at [70, 26] on input "**********" at bounding box center [95, 27] width 142 height 9
type input "**********"
click at [548, 28] on span "Поиск" at bounding box center [548, 27] width 19 height 5
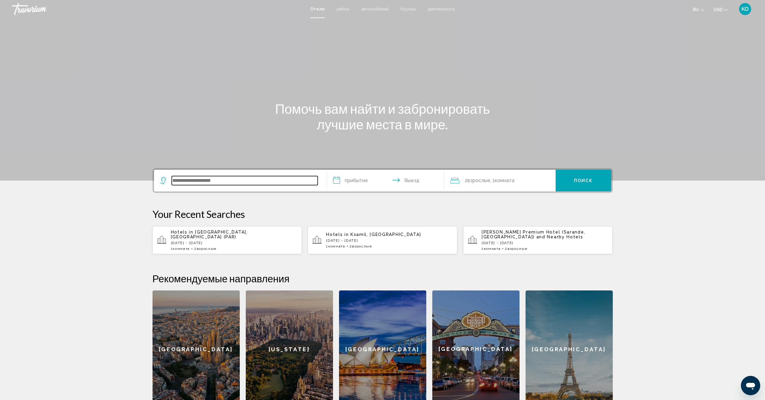
click at [241, 181] on input "Search widget" at bounding box center [245, 180] width 146 height 9
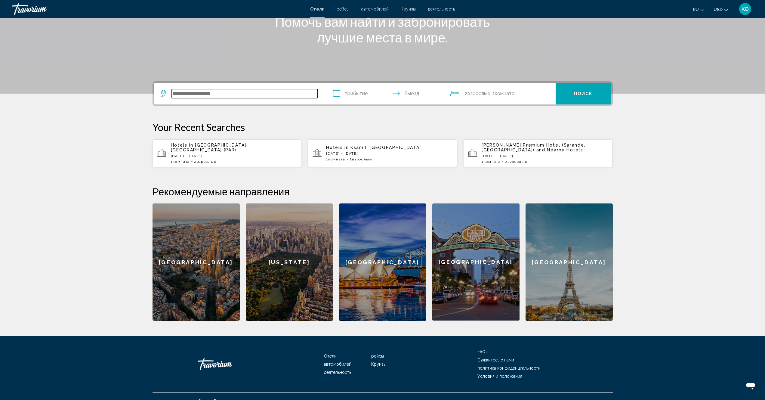
scroll to position [97, 0]
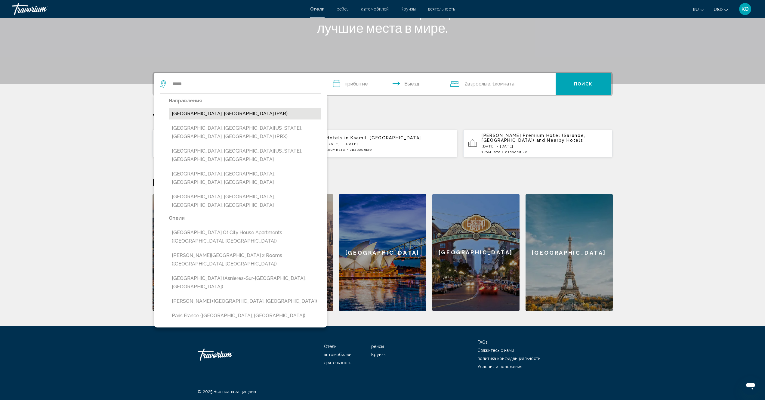
click at [208, 114] on button "[GEOGRAPHIC_DATA], [GEOGRAPHIC_DATA] (PAR)" at bounding box center [245, 113] width 152 height 11
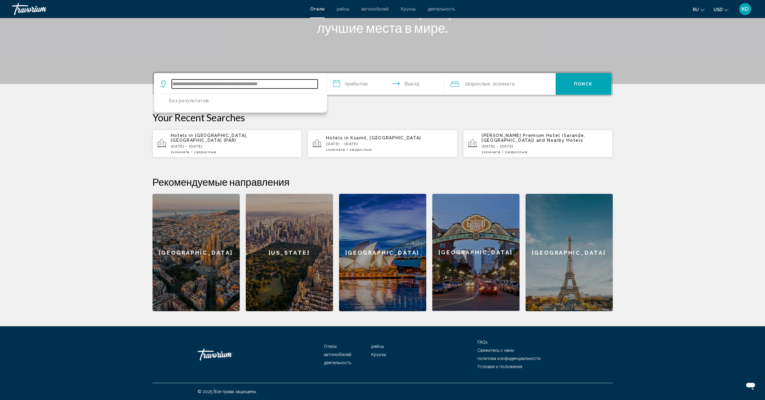
type input "**********"
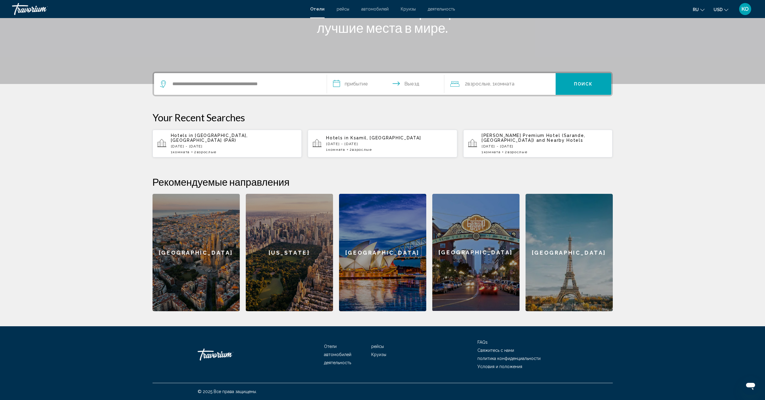
click at [354, 85] on input "**********" at bounding box center [387, 84] width 120 height 23
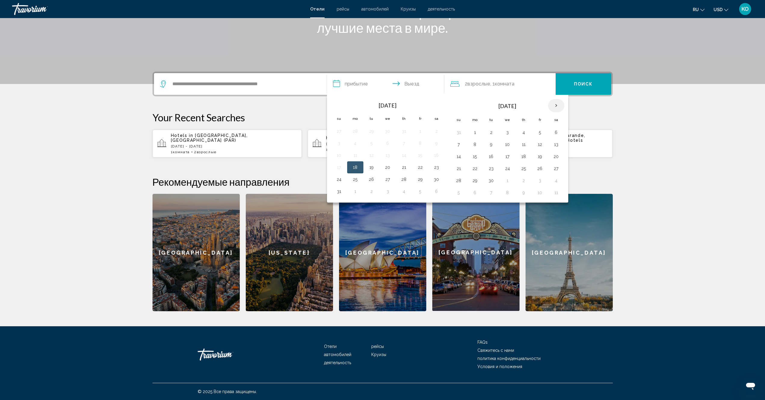
click at [556, 106] on th "Next month" at bounding box center [556, 105] width 16 height 13
click at [541, 181] on button "28" at bounding box center [540, 180] width 10 height 8
click at [459, 193] on button "30" at bounding box center [459, 192] width 10 height 8
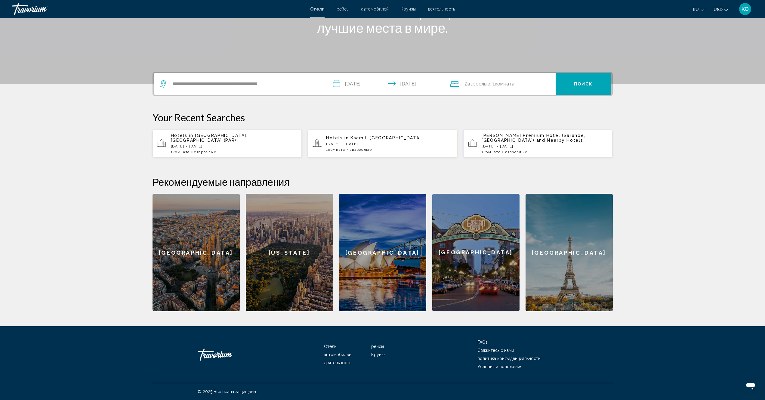
type input "**********"
click at [575, 87] on button "Поиск" at bounding box center [584, 84] width 56 height 22
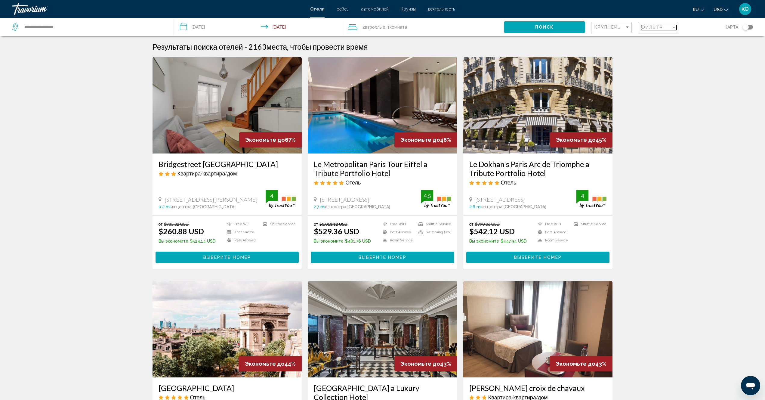
click at [672, 28] on div "Filter" at bounding box center [673, 28] width 3 height 2
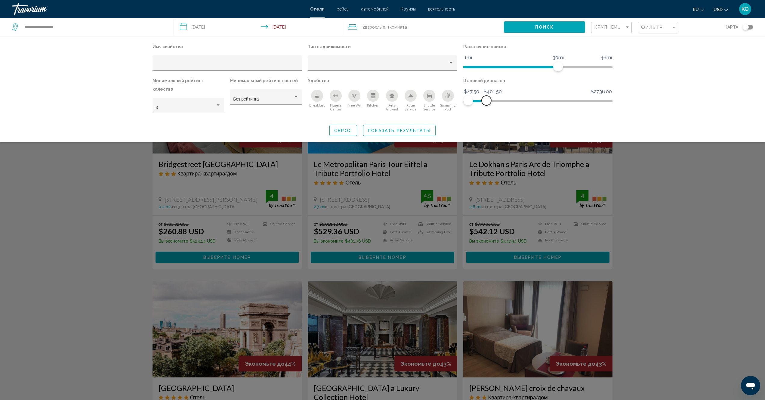
drag, startPoint x: 608, startPoint y: 102, endPoint x: 489, endPoint y: 105, distance: 119.4
click at [486, 103] on span "Hotel Filters" at bounding box center [487, 101] width 10 height 10
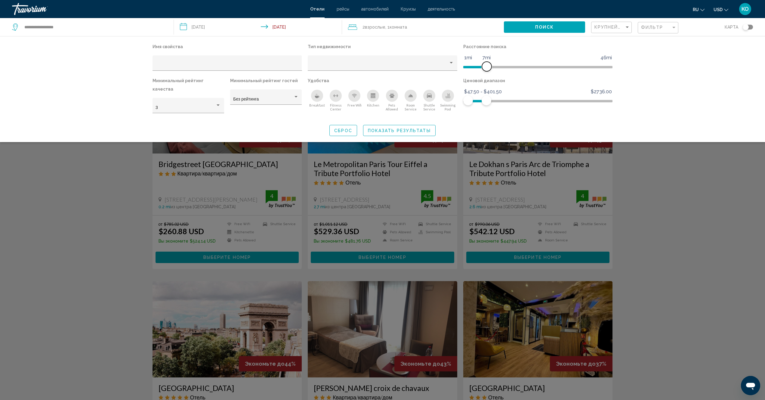
drag, startPoint x: 557, startPoint y: 67, endPoint x: 487, endPoint y: 71, distance: 70.2
click at [487, 71] on div "Расстояние поиска 1mi 46mi 7mi" at bounding box center [538, 59] width 156 height 34
click at [389, 131] on span "Показать результаты" at bounding box center [399, 130] width 63 height 5
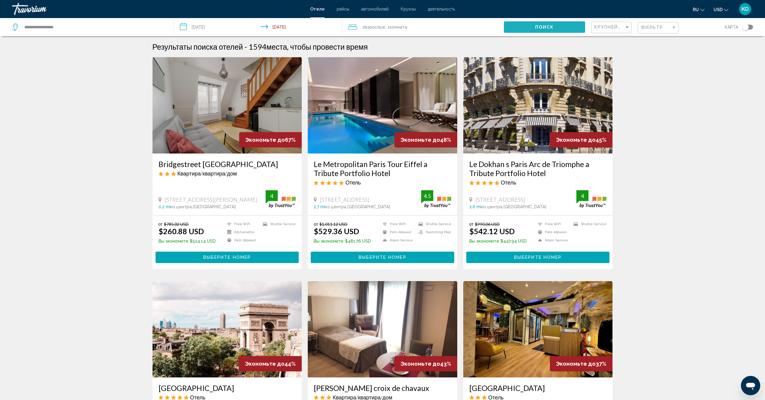
click at [542, 27] on span "Поиск" at bounding box center [544, 27] width 19 height 5
click at [542, 24] on button "Поиск" at bounding box center [544, 26] width 81 height 11
click at [674, 28] on div "Filter" at bounding box center [673, 27] width 5 height 5
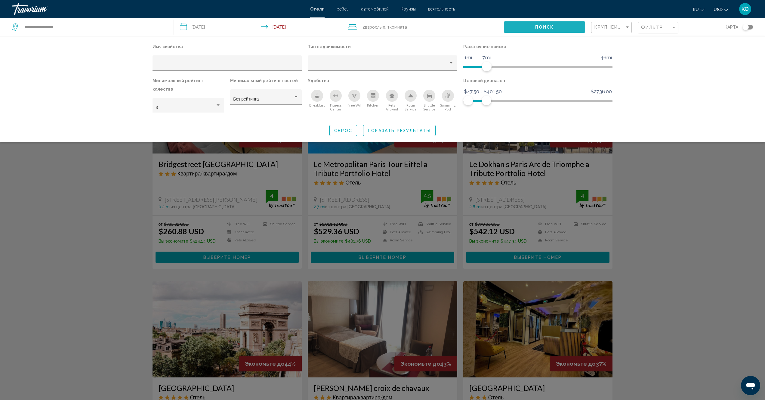
click at [556, 28] on button "Поиск" at bounding box center [544, 26] width 81 height 11
click at [680, 105] on div "Имя свойства Тип недвижимости Расстояние поиска 1mi 46mi 7mi Минимальный рейтин…" at bounding box center [382, 89] width 765 height 106
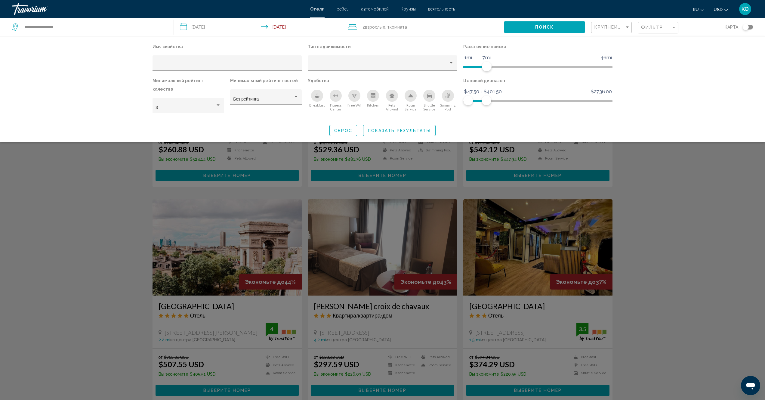
scroll to position [180, 0]
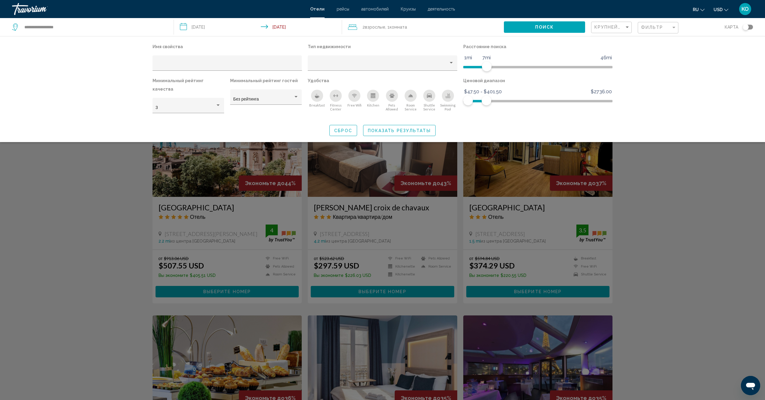
click at [701, 207] on div "Search widget" at bounding box center [382, 245] width 765 height 310
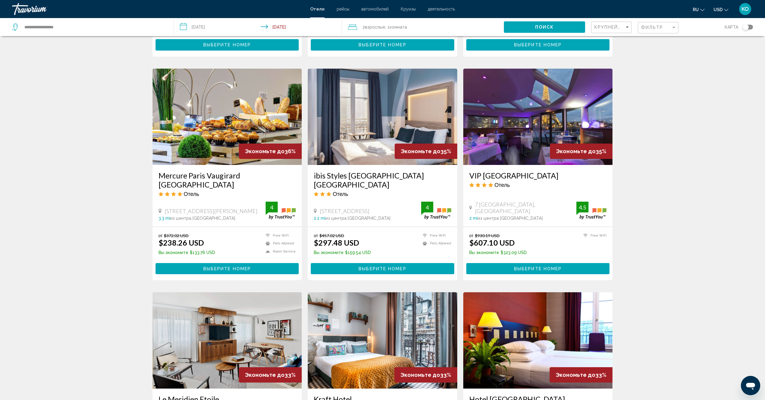
scroll to position [421, 0]
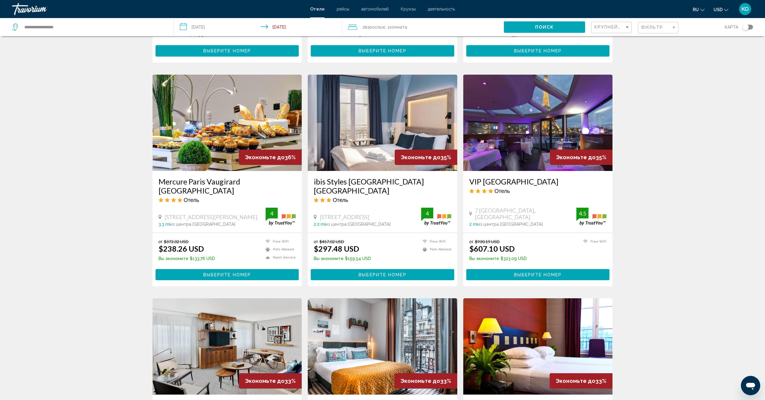
click at [236, 128] on img "Main content" at bounding box center [227, 123] width 149 height 96
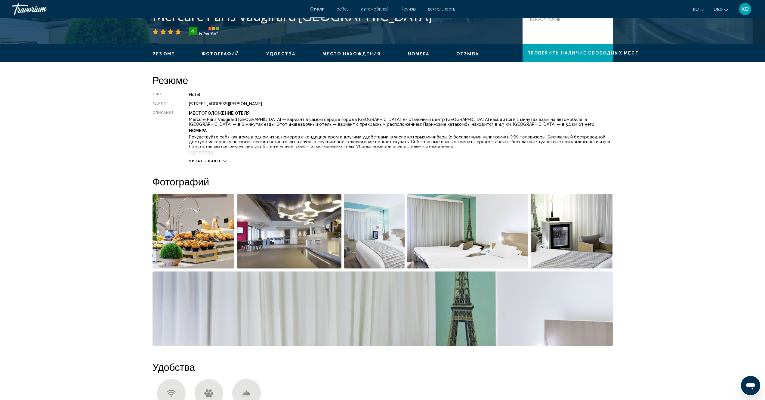
scroll to position [241, 0]
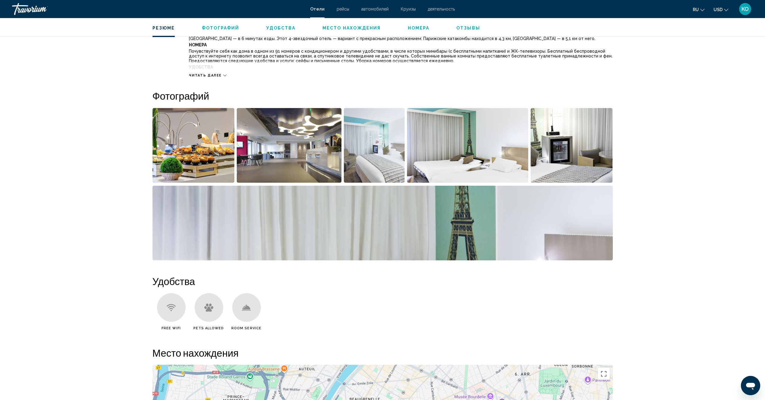
click at [179, 152] on img "Open full-screen image slider" at bounding box center [194, 145] width 82 height 75
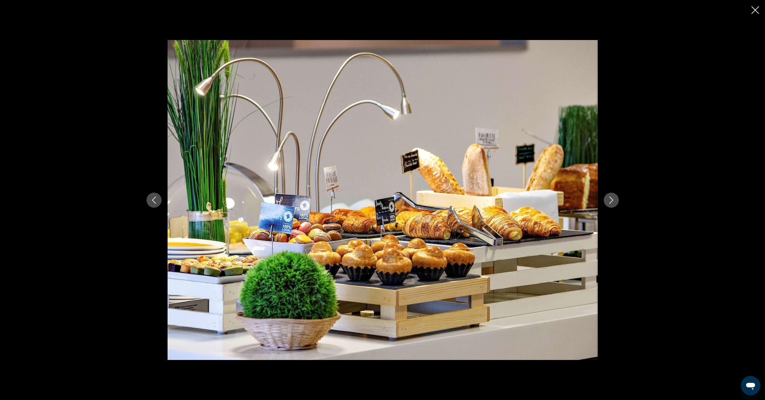
click at [610, 202] on icon "Next image" at bounding box center [611, 199] width 7 height 7
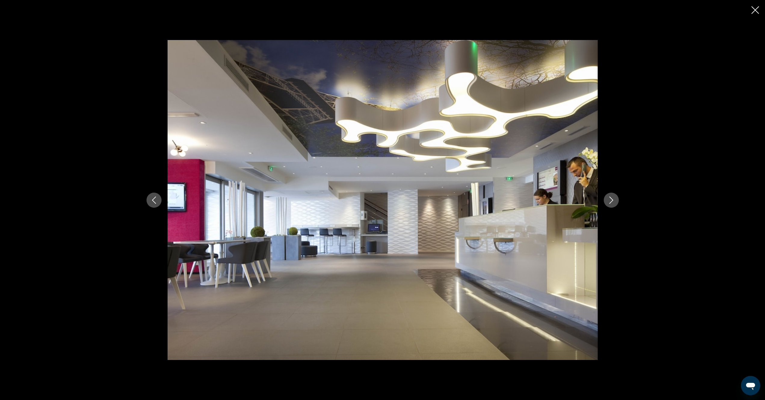
click at [610, 202] on icon "Next image" at bounding box center [611, 199] width 4 height 7
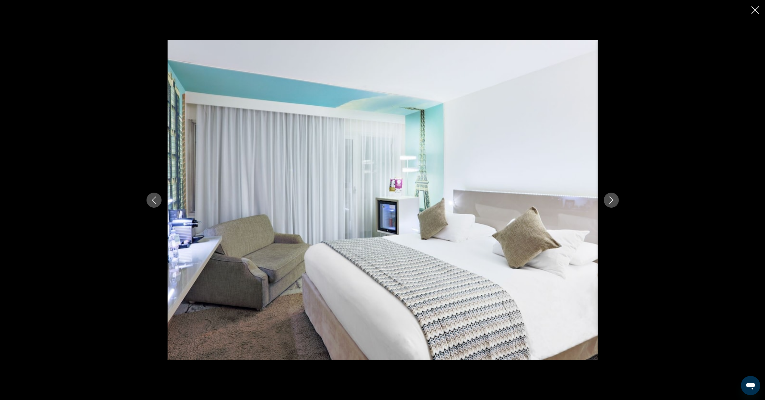
click at [611, 202] on icon "Next image" at bounding box center [611, 199] width 7 height 7
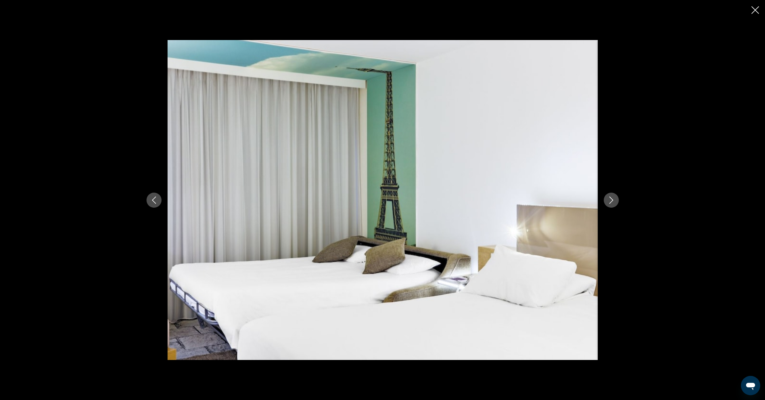
click at [611, 202] on icon "Next image" at bounding box center [611, 199] width 7 height 7
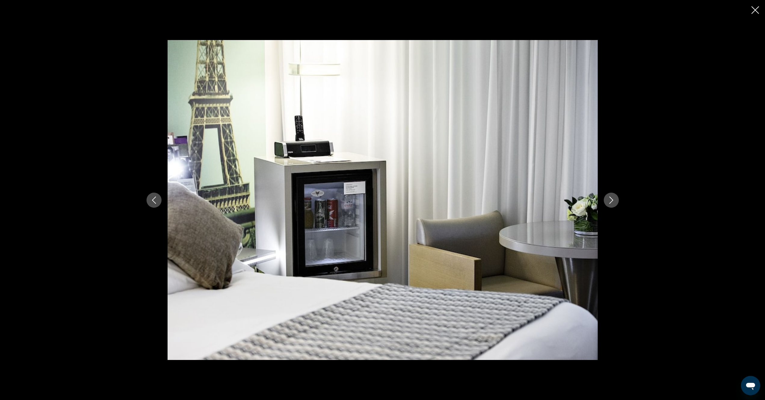
click at [611, 202] on icon "Next image" at bounding box center [611, 199] width 7 height 7
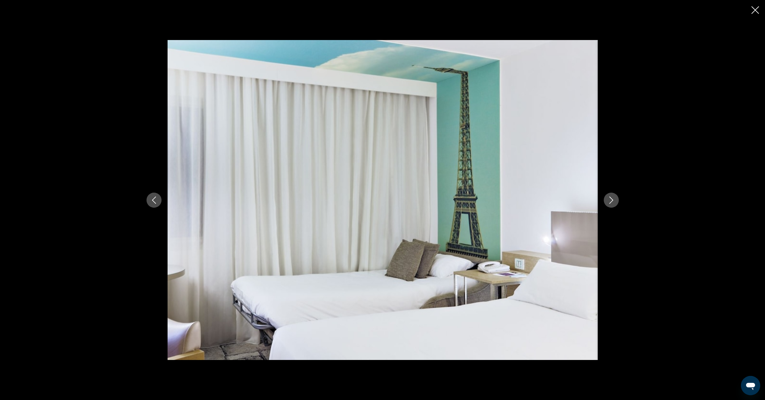
click at [611, 202] on icon "Next image" at bounding box center [611, 199] width 7 height 7
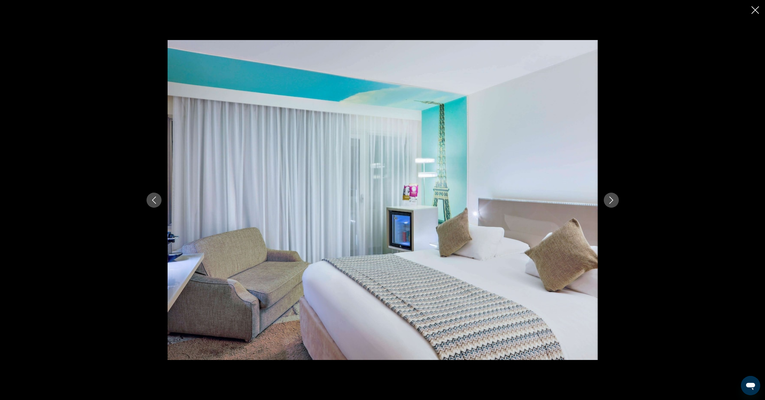
click at [611, 202] on icon "Next image" at bounding box center [611, 199] width 7 height 7
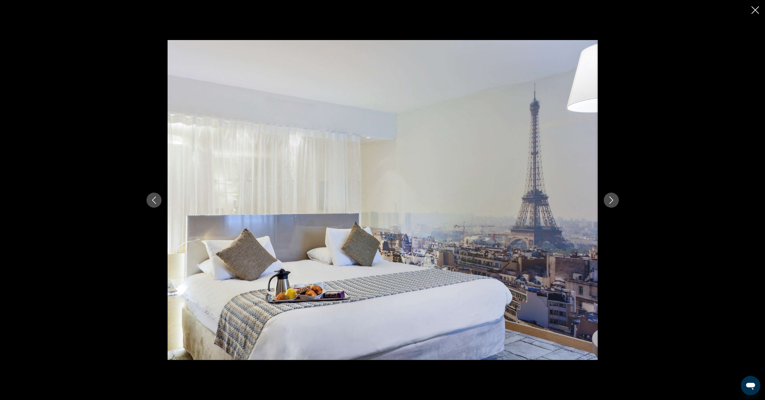
click at [611, 202] on icon "Next image" at bounding box center [611, 199] width 7 height 7
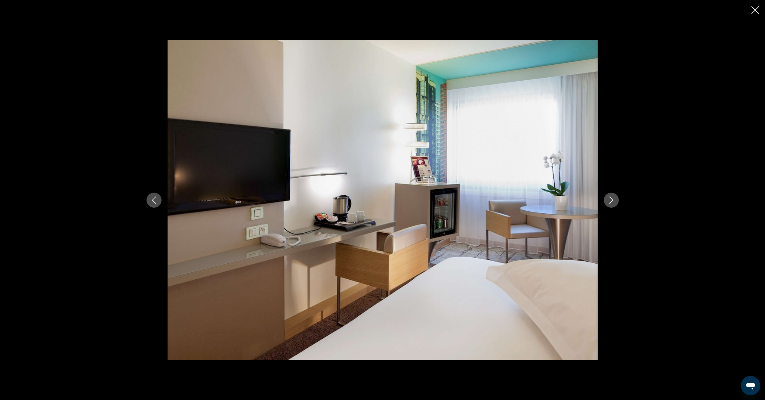
click at [611, 202] on icon "Next image" at bounding box center [611, 199] width 7 height 7
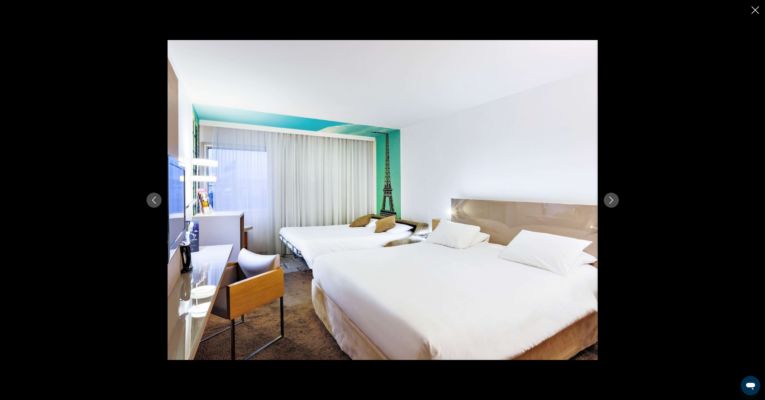
click at [611, 202] on icon "Next image" at bounding box center [611, 199] width 7 height 7
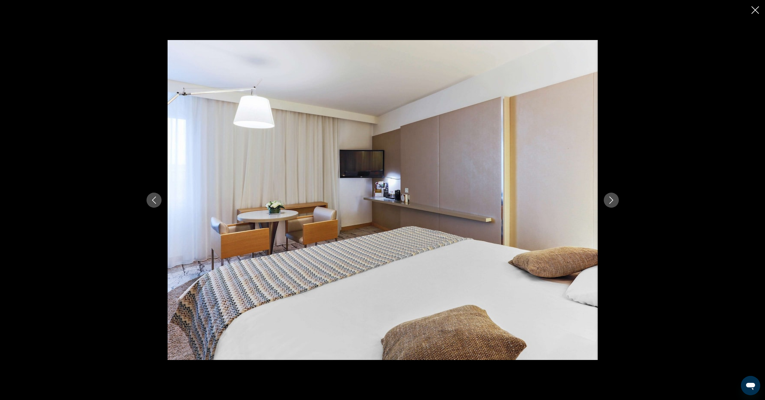
click at [611, 202] on icon "Next image" at bounding box center [611, 199] width 7 height 7
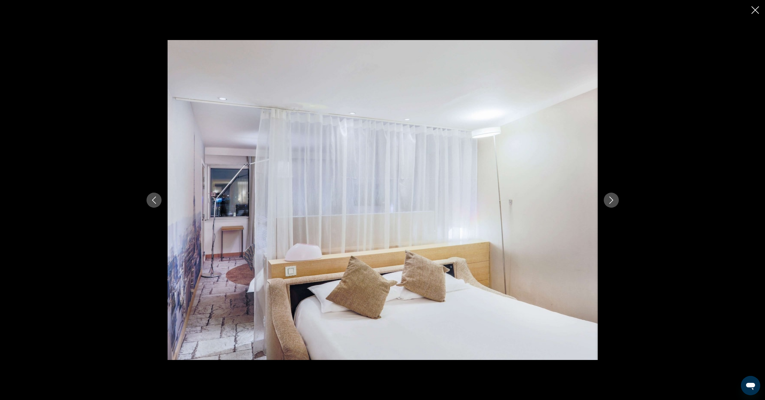
click at [611, 202] on icon "Next image" at bounding box center [611, 199] width 7 height 7
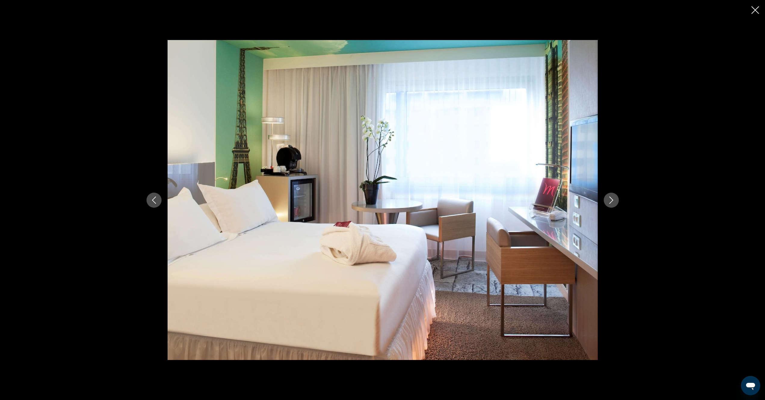
click at [611, 202] on icon "Next image" at bounding box center [611, 199] width 7 height 7
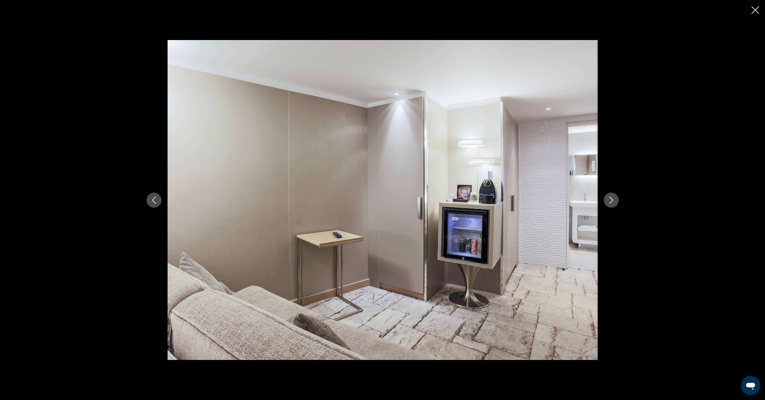
click at [611, 202] on icon "Next image" at bounding box center [611, 199] width 7 height 7
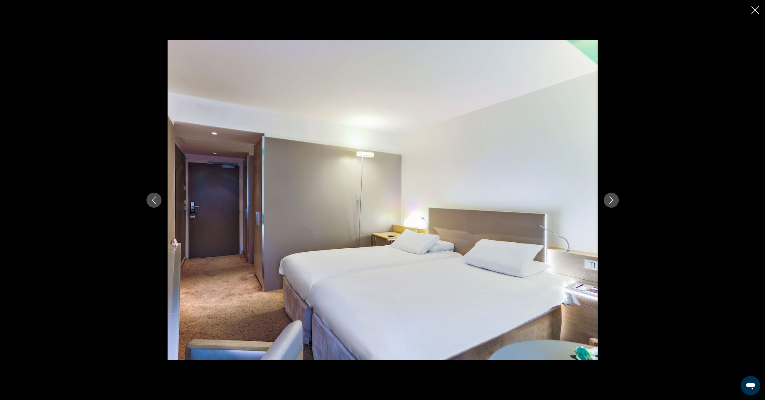
click at [611, 202] on icon "Next image" at bounding box center [611, 199] width 7 height 7
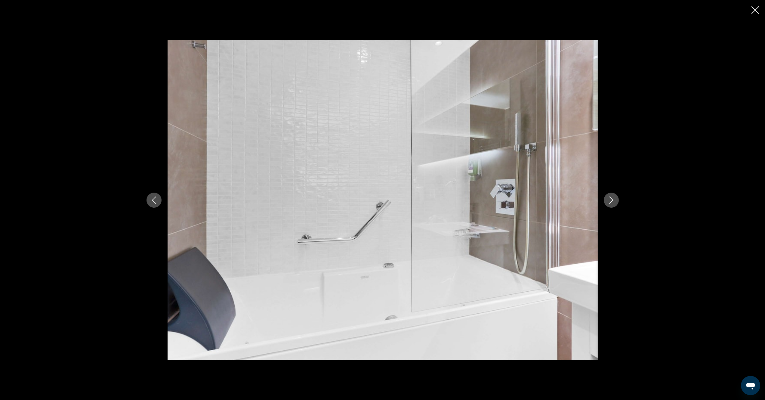
click at [611, 202] on icon "Next image" at bounding box center [611, 199] width 7 height 7
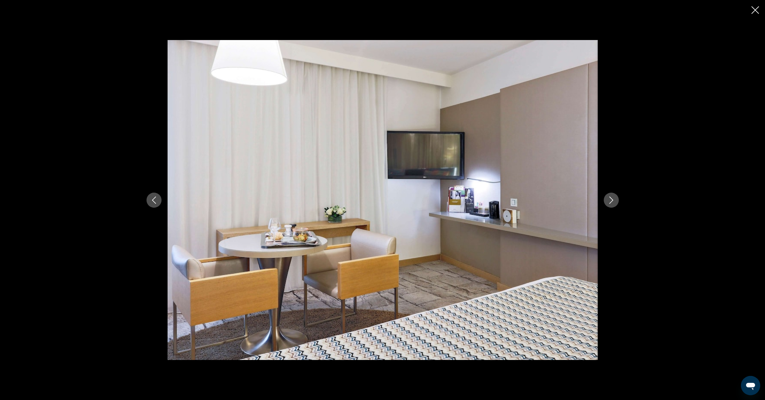
click at [611, 202] on icon "Next image" at bounding box center [611, 199] width 7 height 7
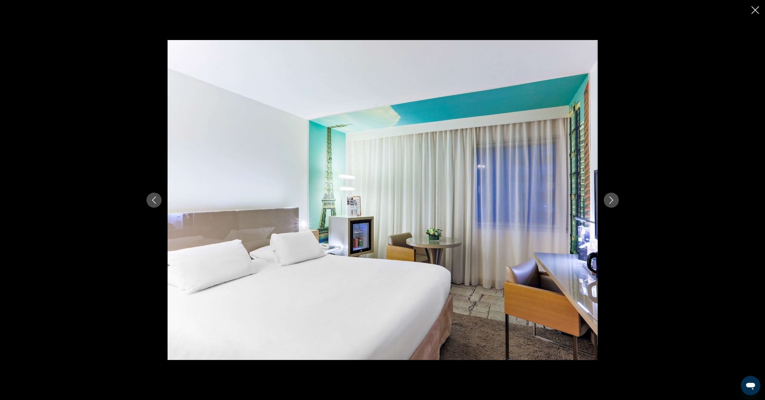
click at [611, 202] on icon "Next image" at bounding box center [611, 199] width 7 height 7
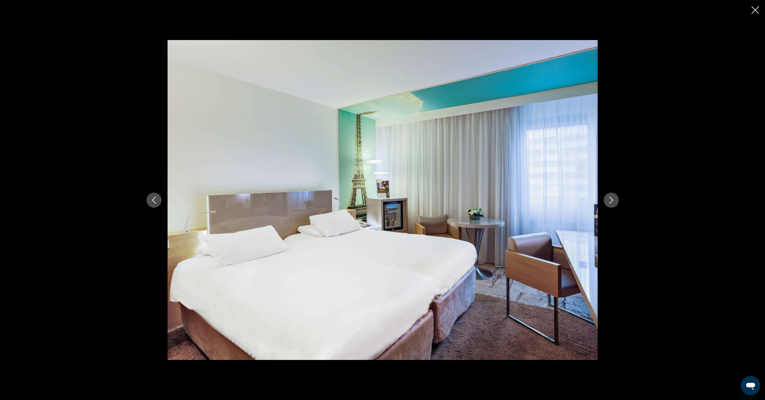
click at [611, 202] on icon "Next image" at bounding box center [611, 199] width 7 height 7
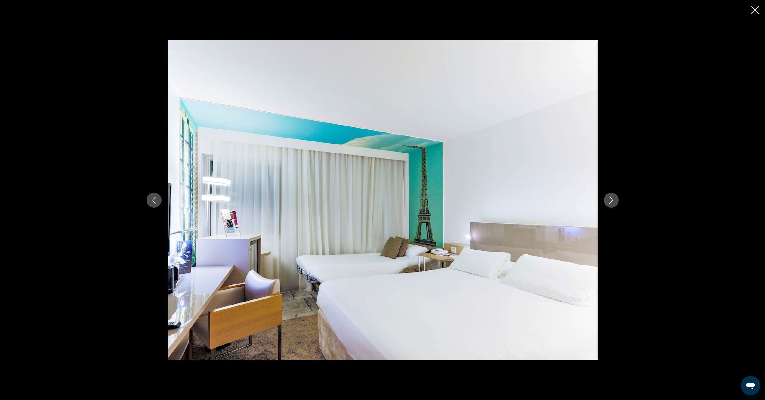
click at [611, 202] on icon "Next image" at bounding box center [611, 199] width 7 height 7
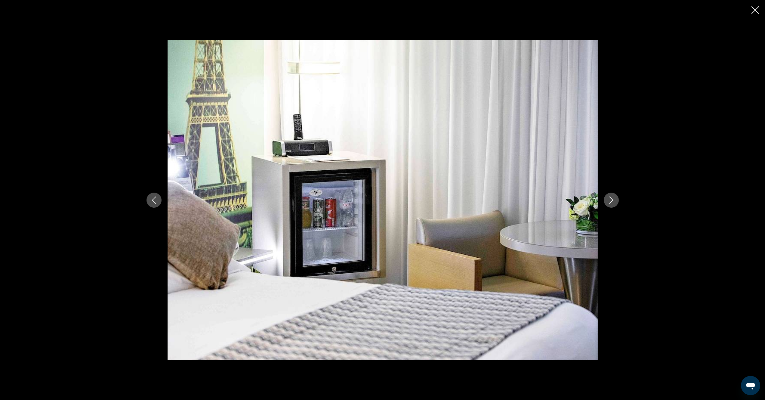
drag, startPoint x: 756, startPoint y: 10, endPoint x: 741, endPoint y: 29, distance: 23.5
click at [756, 12] on icon "Close slideshow" at bounding box center [755, 10] width 8 height 8
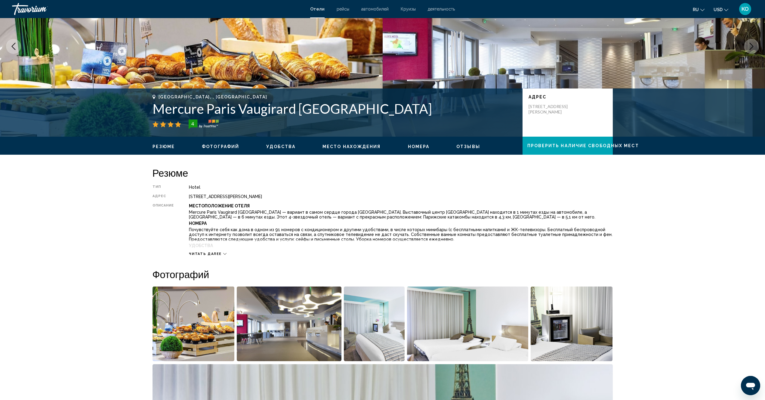
scroll to position [120, 0]
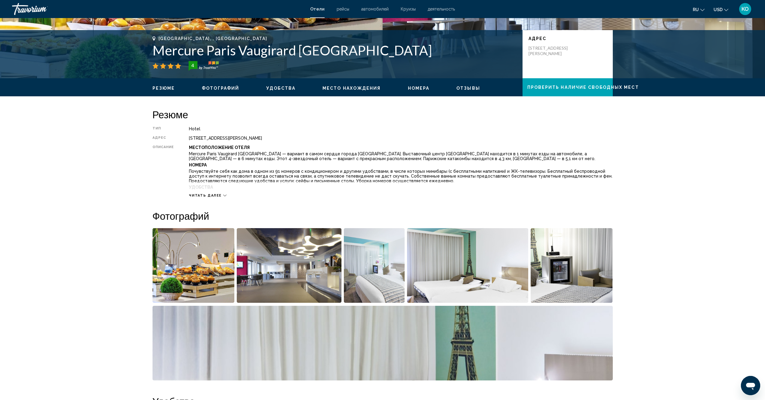
click at [225, 196] on icon "Main content" at bounding box center [224, 196] width 3 height 2
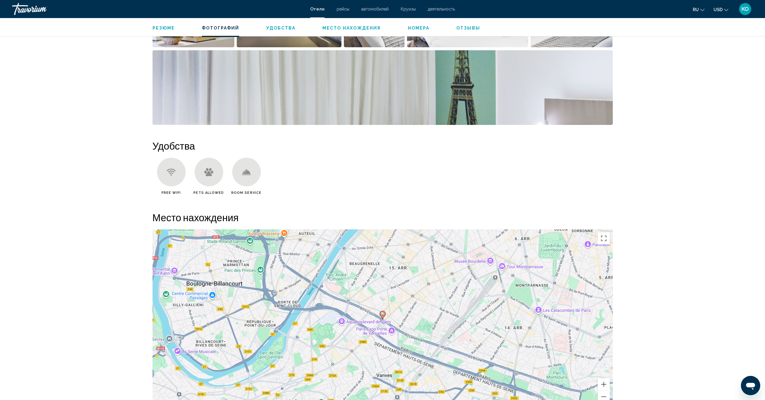
scroll to position [481, 0]
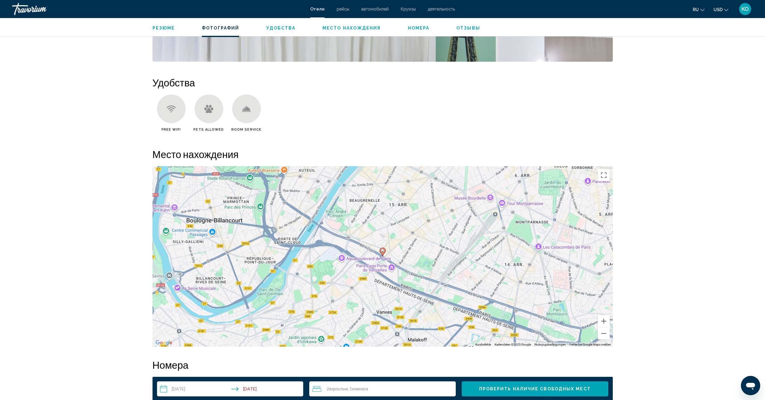
click at [382, 253] on icon "Main content" at bounding box center [382, 252] width 5 height 8
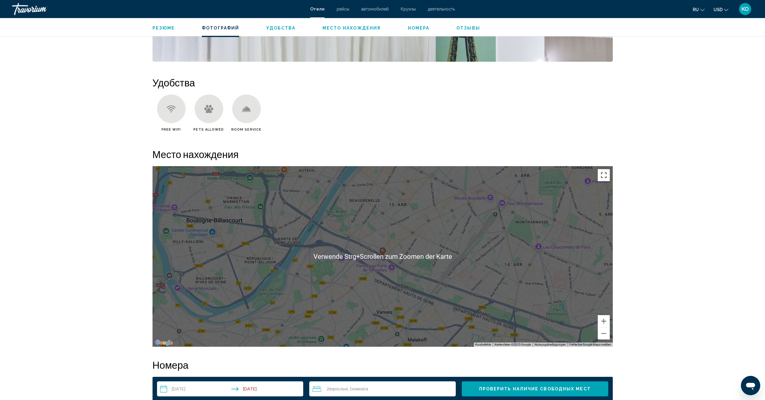
click at [603, 175] on button "Vollbildansicht ein/aus" at bounding box center [604, 175] width 12 height 12
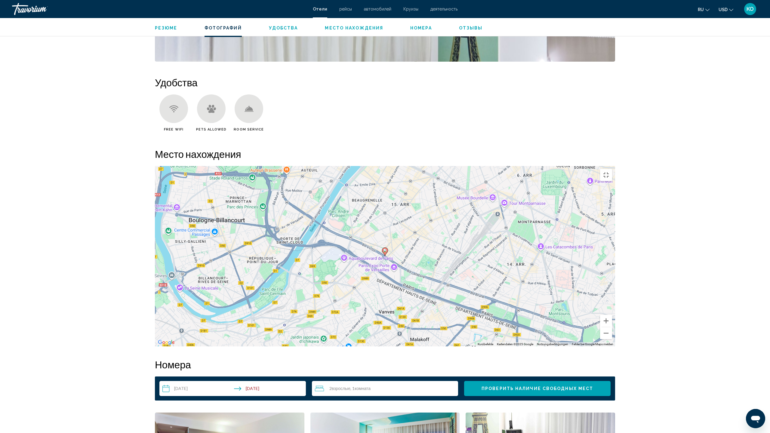
click at [385, 248] on icon "Main content" at bounding box center [384, 252] width 5 height 8
click at [384, 220] on div "Um den Modus zum Ziehen mit der Tastatur zu aktivieren, drückst du Alt + Eingab…" at bounding box center [385, 256] width 460 height 180
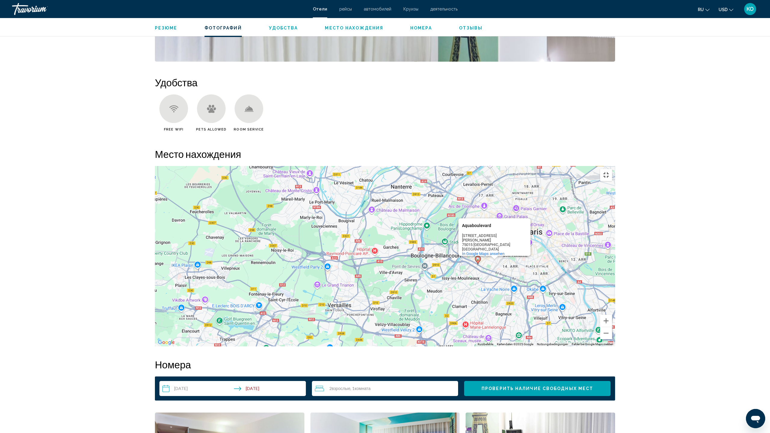
click at [612, 169] on button "Vollbildansicht ein/aus" at bounding box center [606, 175] width 12 height 12
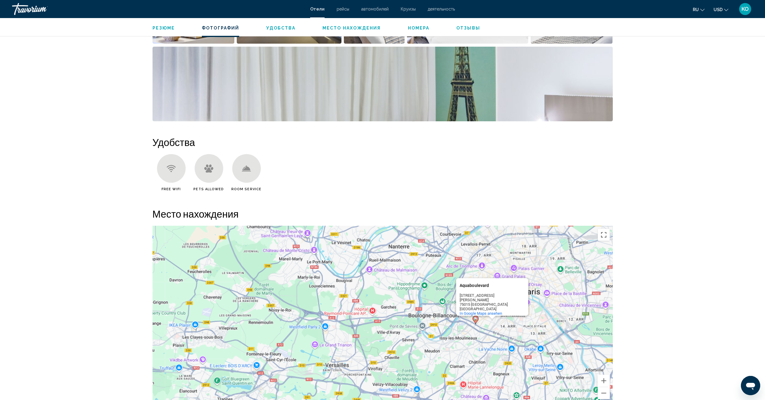
scroll to position [421, 0]
click at [281, 29] on span "Удобства" at bounding box center [280, 28] width 29 height 5
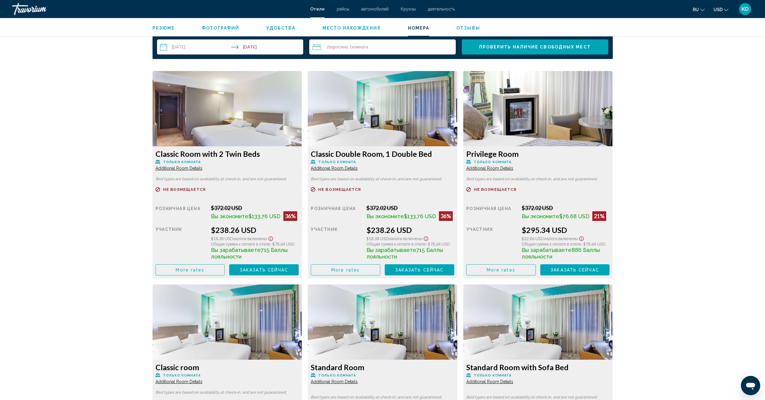
scroll to position [883, 0]
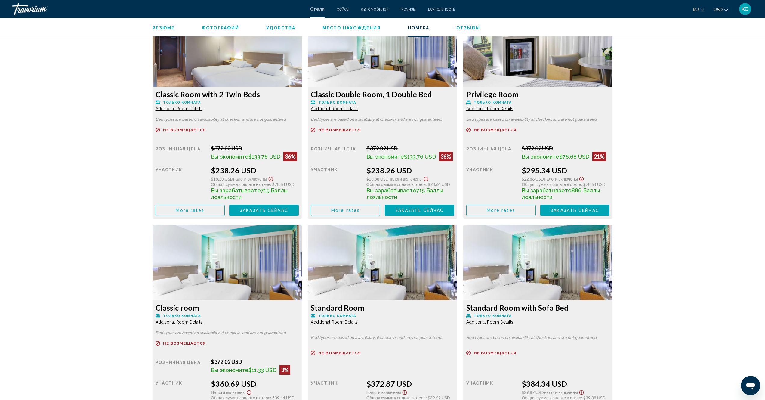
click at [188, 109] on span "Additional Room Details" at bounding box center [179, 108] width 47 height 5
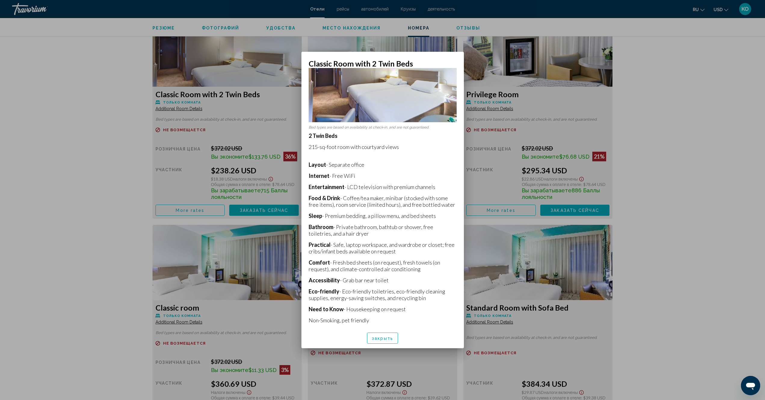
scroll to position [63, 0]
click at [377, 339] on span "закрыть" at bounding box center [382, 338] width 21 height 5
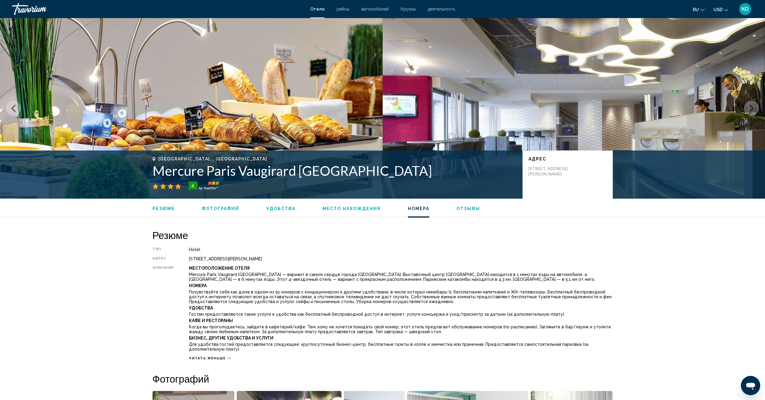
scroll to position [883, 0]
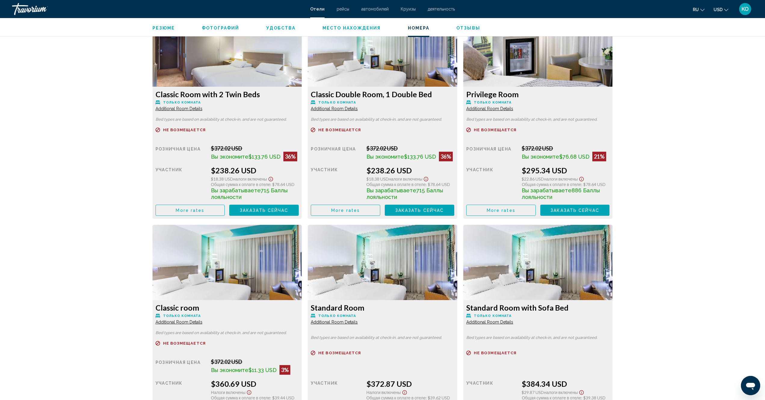
click at [191, 213] on button "More rates" at bounding box center [190, 210] width 69 height 11
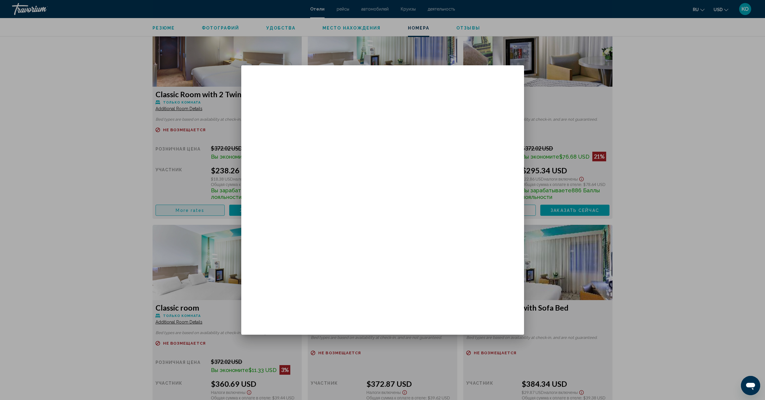
scroll to position [0, 0]
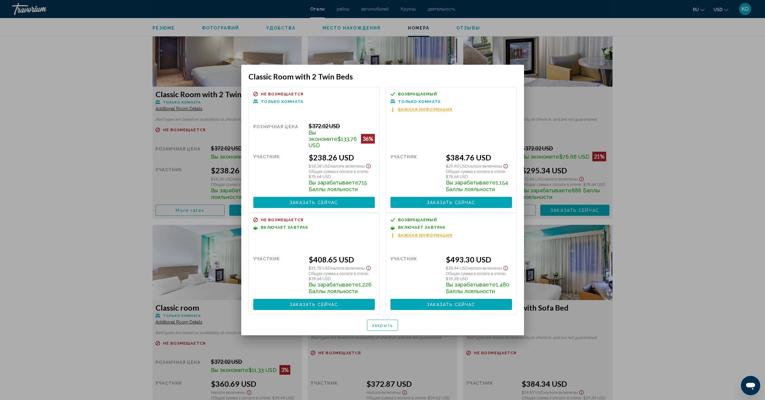
click at [691, 91] on div at bounding box center [382, 200] width 765 height 400
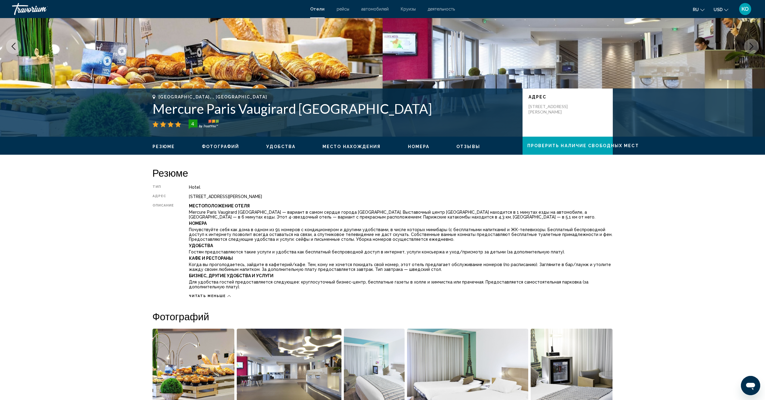
scroll to position [120, 0]
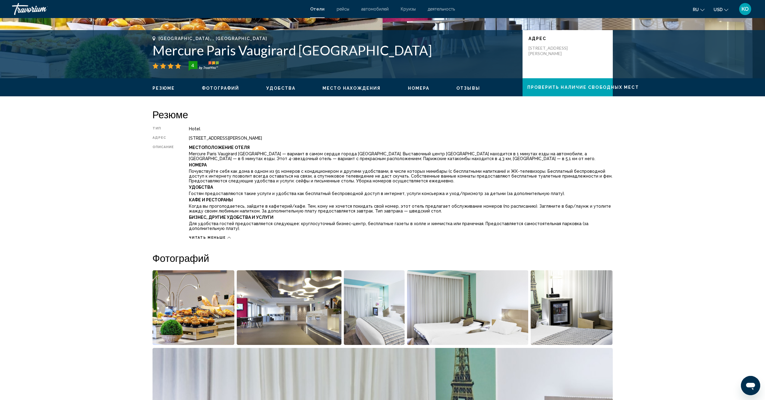
drag, startPoint x: 269, startPoint y: 137, endPoint x: 186, endPoint y: 138, distance: 82.7
click at [186, 138] on div "Тип Hotel адрес [STREET_ADDRESS][PERSON_NAME] Описание Местоположение Отеля Mer…" at bounding box center [383, 182] width 460 height 113
copy div "[STREET_ADDRESS][PERSON_NAME]"
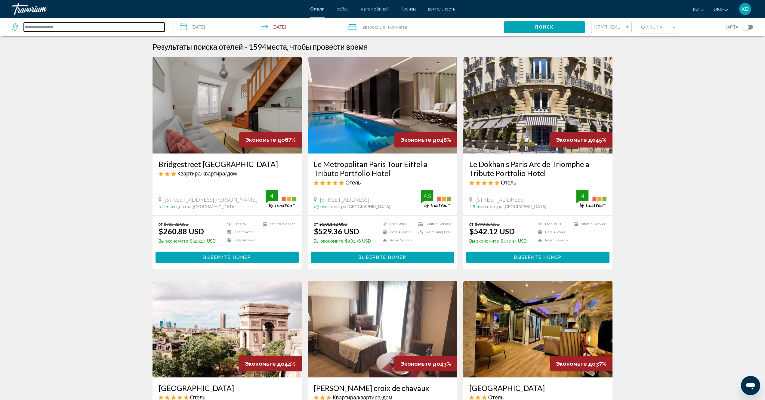
click at [63, 29] on input "**********" at bounding box center [94, 27] width 141 height 9
paste input "**********"
type input "**********"
click at [550, 26] on span "Поиск" at bounding box center [544, 27] width 19 height 5
click at [536, 29] on span "Поиск" at bounding box center [544, 27] width 19 height 5
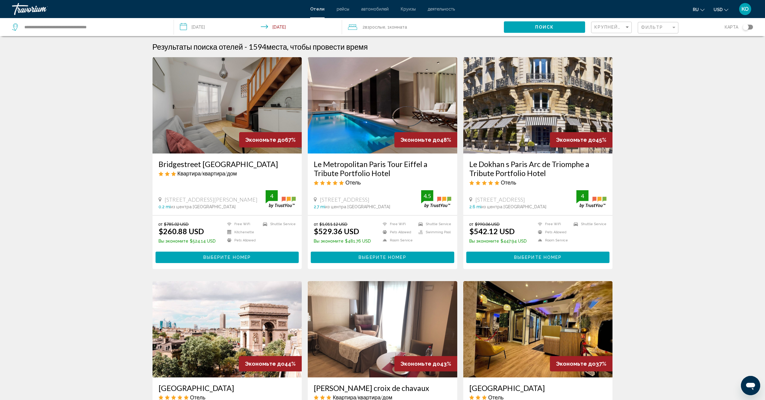
click at [16, 28] on icon "Search widget" at bounding box center [15, 26] width 7 height 7
click at [542, 25] on span "Поиск" at bounding box center [544, 27] width 19 height 5
click at [317, 8] on span "Отели" at bounding box center [317, 9] width 14 height 5
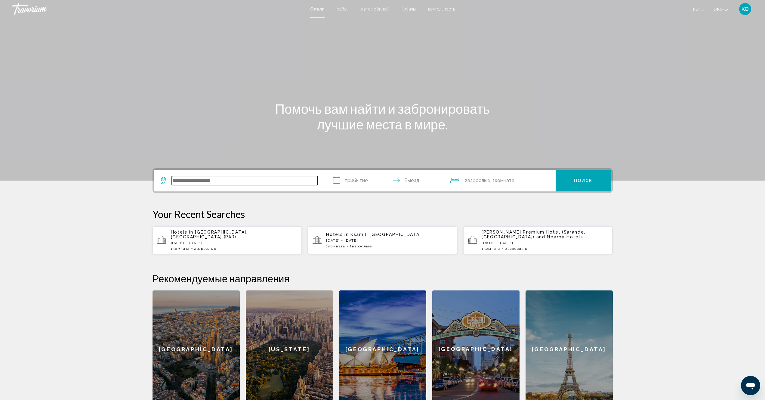
paste input "**********"
type input "**********"
click at [355, 180] on input "**********" at bounding box center [387, 181] width 120 height 23
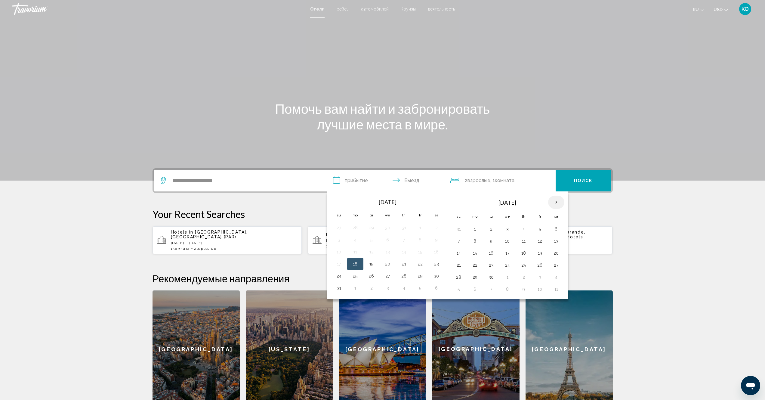
click at [556, 204] on th "Next month" at bounding box center [556, 202] width 16 height 13
click at [540, 275] on button "28" at bounding box center [540, 277] width 10 height 8
click at [458, 291] on button "30" at bounding box center [459, 289] width 10 height 8
type input "**********"
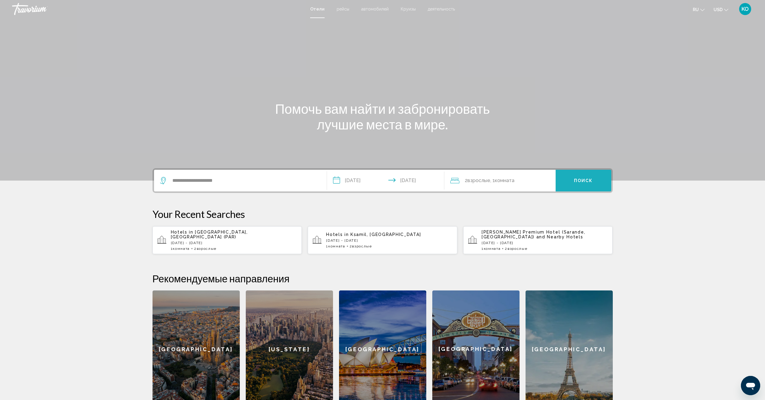
click at [591, 180] on span "Поиск" at bounding box center [583, 180] width 19 height 5
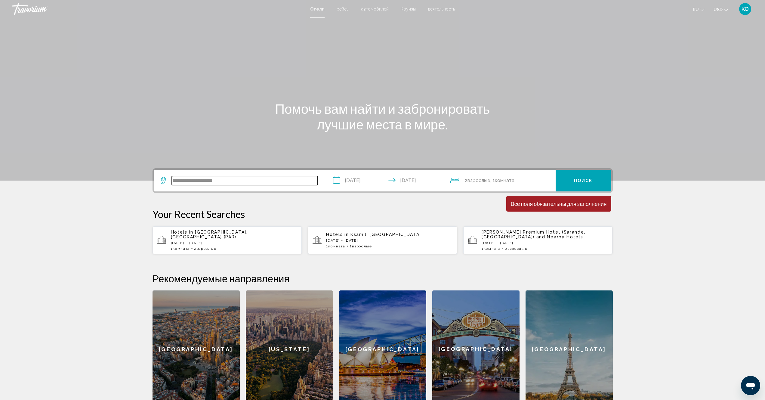
click at [223, 182] on input "**********" at bounding box center [245, 180] width 146 height 9
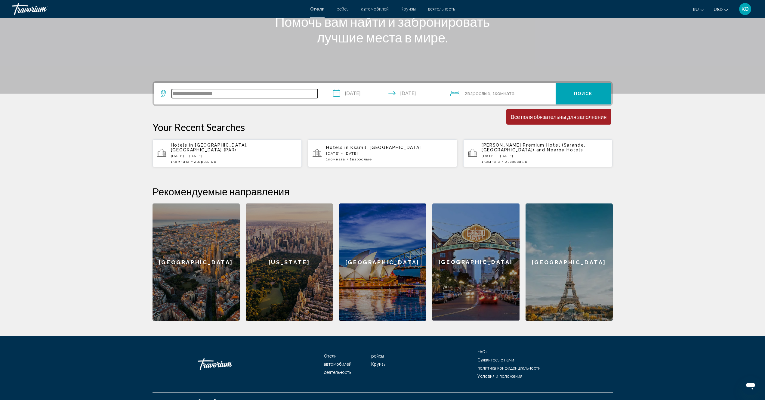
scroll to position [97, 0]
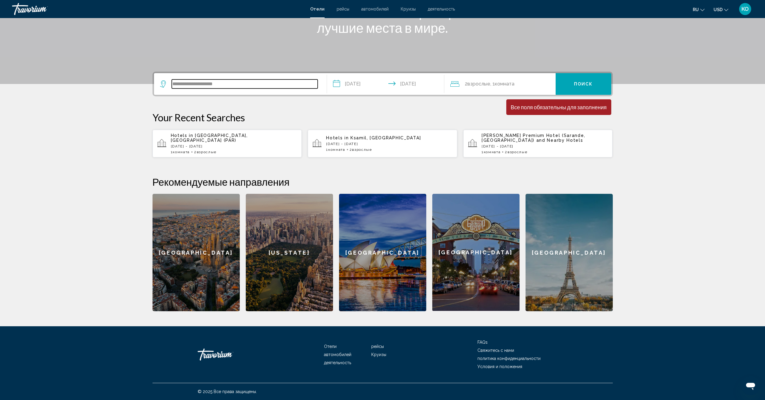
paste input "**********"
type input "**********"
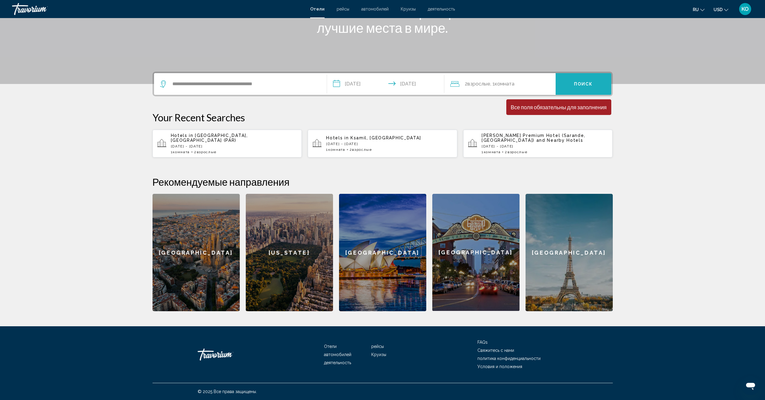
click at [588, 82] on span "Поиск" at bounding box center [583, 84] width 19 height 5
click at [589, 82] on span "Поиск" at bounding box center [583, 84] width 19 height 5
click at [556, 73] on button "Поиск" at bounding box center [584, 84] width 56 height 22
click at [564, 249] on div "[GEOGRAPHIC_DATA]" at bounding box center [568, 252] width 87 height 117
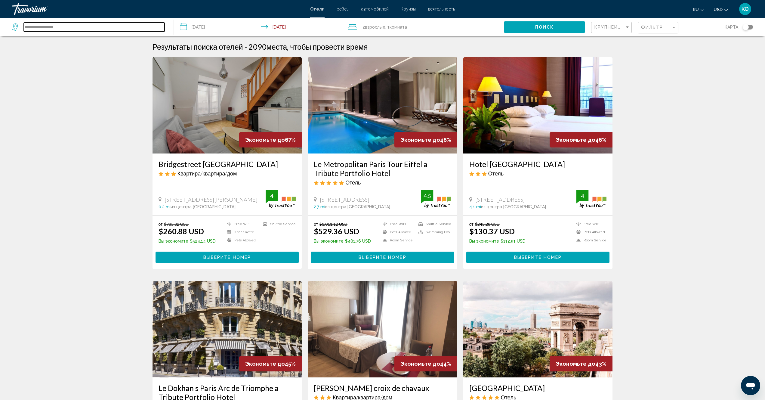
drag, startPoint x: 65, startPoint y: 27, endPoint x: 0, endPoint y: 23, distance: 65.4
click at [0, 23] on app-destination-search "**********" at bounding box center [87, 27] width 174 height 18
paste input "***"
type input "**********"
click at [556, 28] on button "Поиск" at bounding box center [544, 26] width 81 height 11
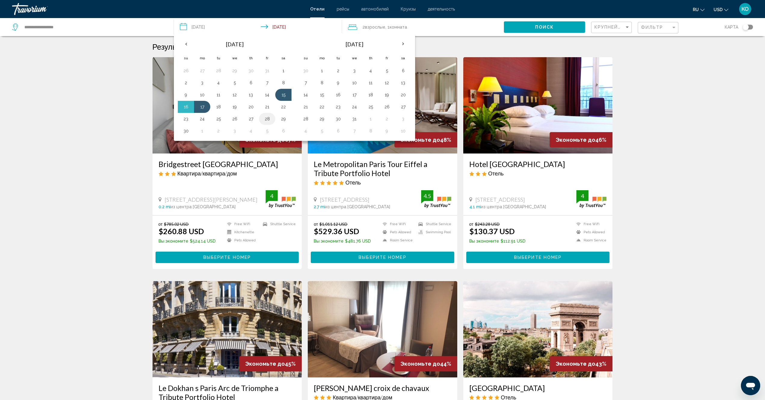
click at [266, 119] on button "28" at bounding box center [267, 119] width 10 height 8
click at [186, 132] on button "30" at bounding box center [186, 131] width 10 height 8
type input "**********"
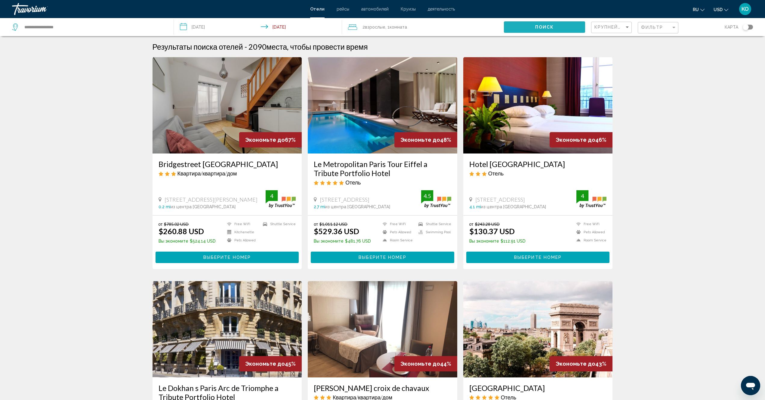
click at [554, 27] on button "Поиск" at bounding box center [544, 26] width 81 height 11
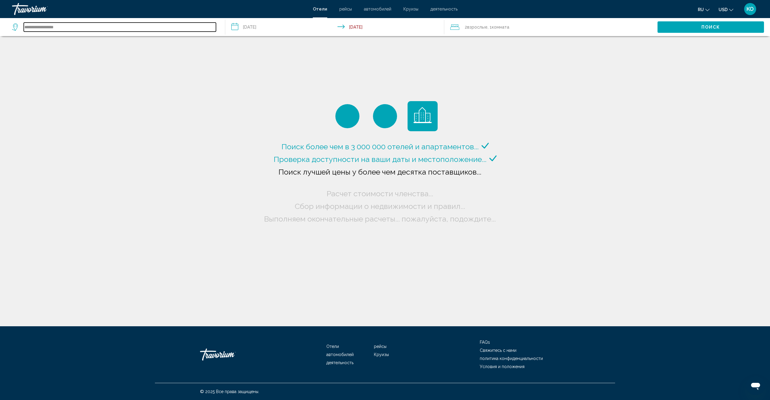
paste input "**********"
type input "**********"
click at [709, 28] on span "Поиск" at bounding box center [710, 27] width 19 height 5
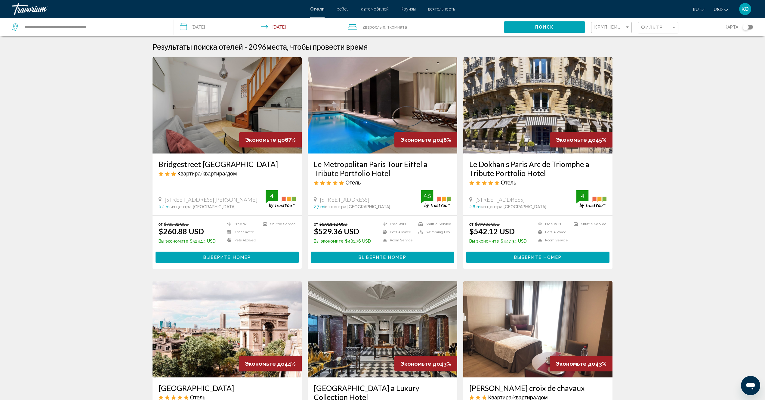
click at [230, 257] on span "Выберите номер" at bounding box center [227, 257] width 48 height 5
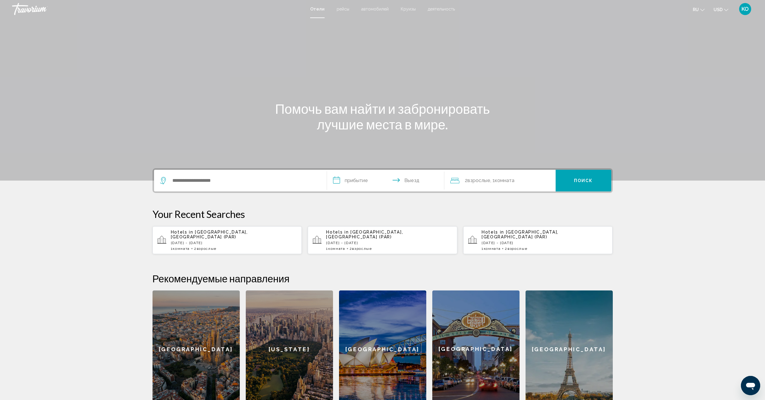
click at [218, 241] on p "[DATE] - [DATE]" at bounding box center [234, 243] width 126 height 4
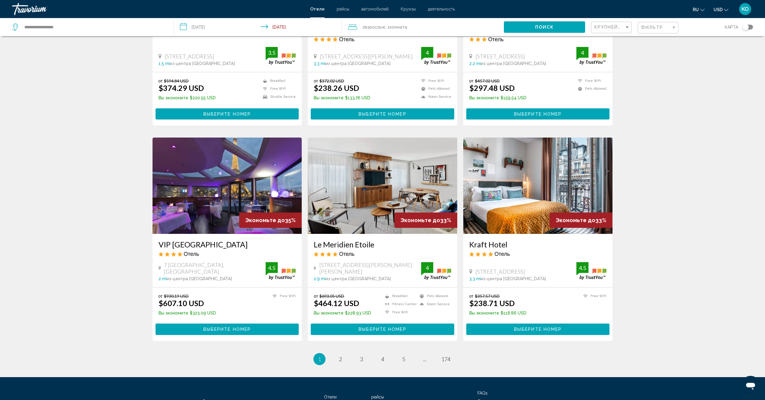
scroll to position [641, 0]
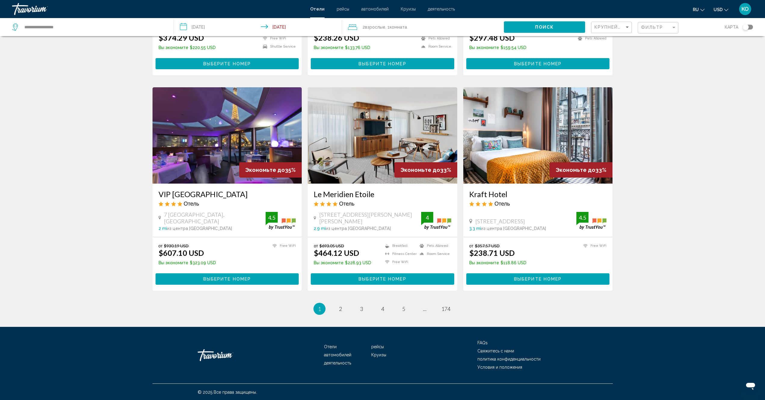
drag, startPoint x: 473, startPoint y: 219, endPoint x: 534, endPoint y: 222, distance: 61.1
click at [536, 223] on div "[STREET_ADDRESS]" at bounding box center [522, 221] width 107 height 7
copy span "[STREET_ADDRESS]"
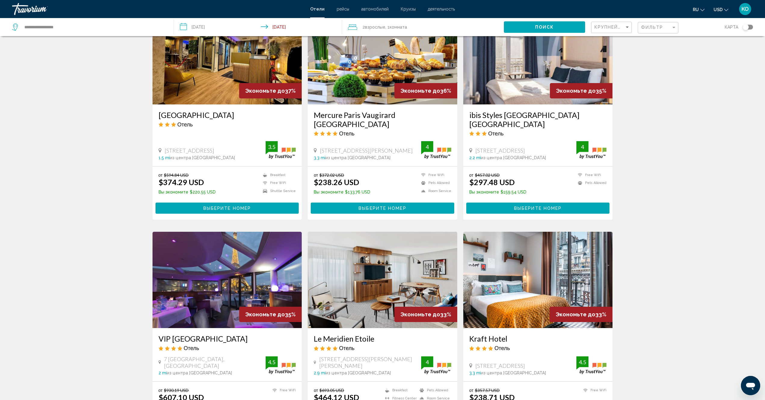
scroll to position [430, 0]
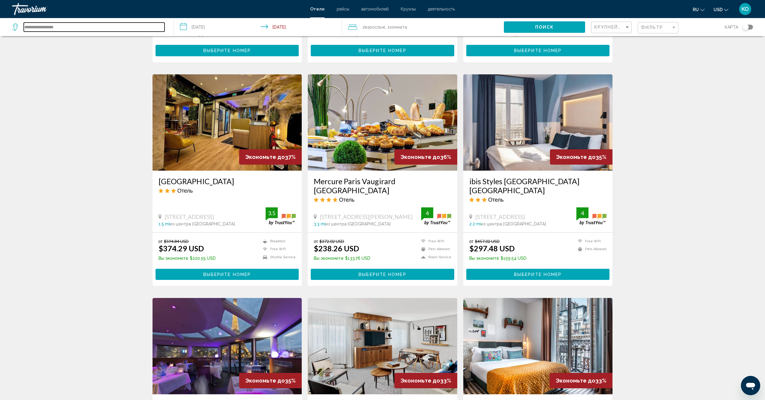
click at [64, 29] on input "**********" at bounding box center [94, 27] width 141 height 9
paste input "**********"
click at [537, 27] on span "Поиск" at bounding box center [544, 27] width 19 height 5
click at [544, 28] on span "Поиск" at bounding box center [544, 27] width 19 height 5
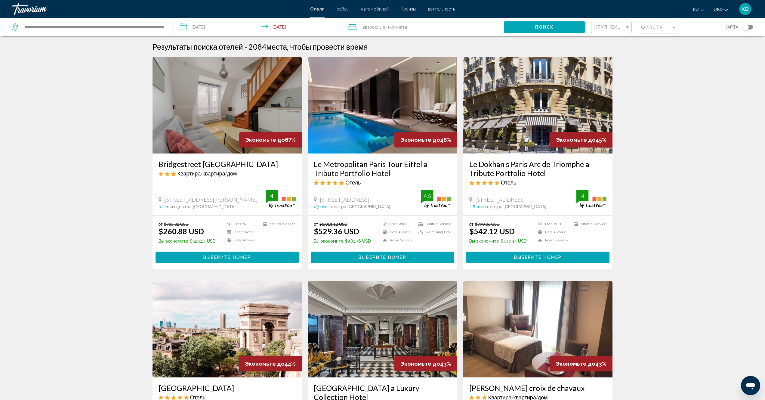
click at [538, 27] on span "Поиск" at bounding box center [544, 27] width 19 height 5
click at [750, 27] on div "Toggle map" at bounding box center [748, 27] width 10 height 5
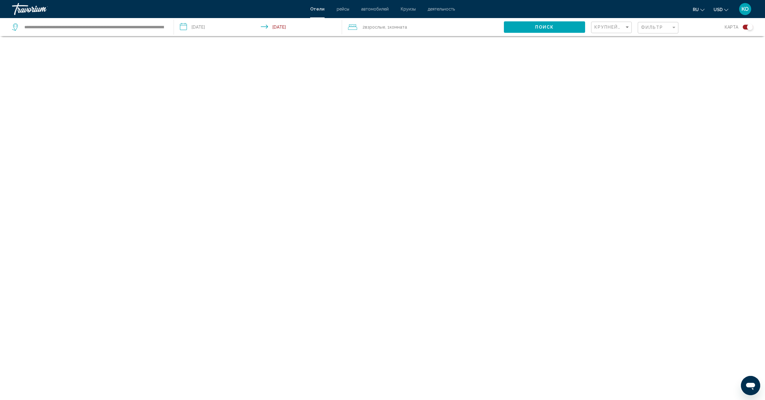
scroll to position [36, 0]
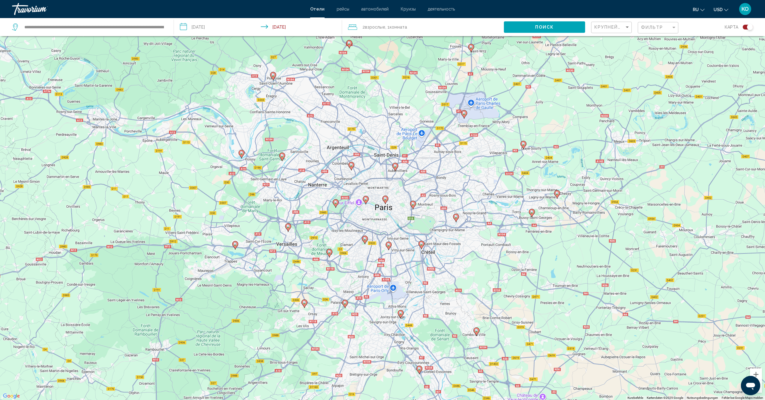
click at [547, 29] on span "Поиск" at bounding box center [544, 27] width 19 height 5
click at [15, 29] on icon "Search widget" at bounding box center [15, 26] width 7 height 7
click at [165, 27] on div "**********" at bounding box center [90, 27] width 156 height 18
drag, startPoint x: 164, startPoint y: 27, endPoint x: 0, endPoint y: 32, distance: 163.7
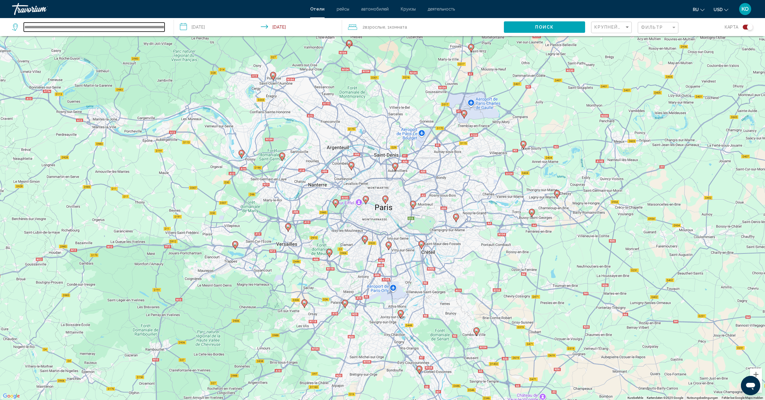
click at [0, 32] on app-destination-search "**********" at bounding box center [87, 27] width 174 height 18
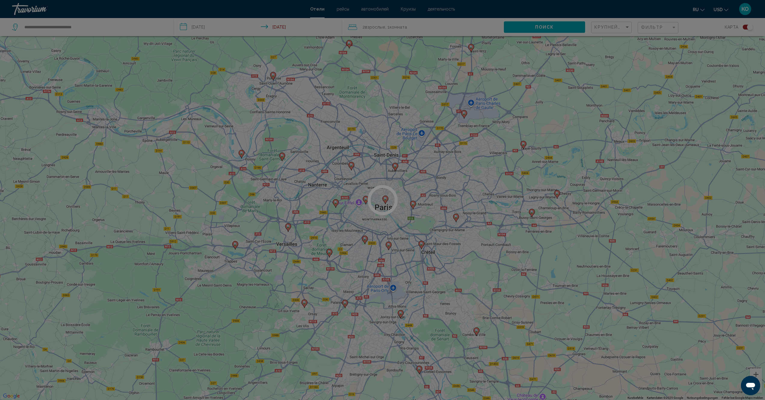
drag, startPoint x: 88, startPoint y: 25, endPoint x: 0, endPoint y: 28, distance: 87.9
click at [0, 28] on div at bounding box center [382, 200] width 765 height 400
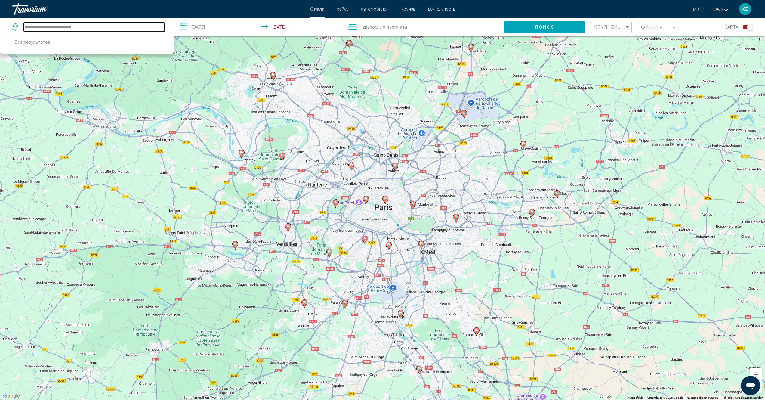
click at [90, 27] on input "**********" at bounding box center [94, 27] width 141 height 9
type input "*"
paste input "**********"
type input "**********"
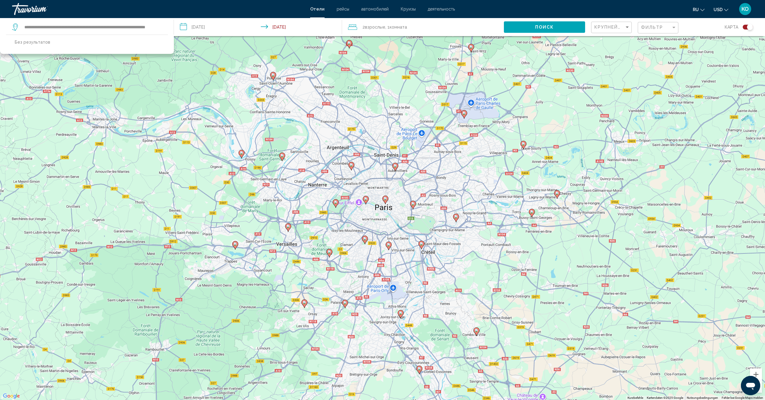
scroll to position [0, 0]
click at [551, 29] on span "Поиск" at bounding box center [544, 27] width 19 height 5
